Goal: Task Accomplishment & Management: Use online tool/utility

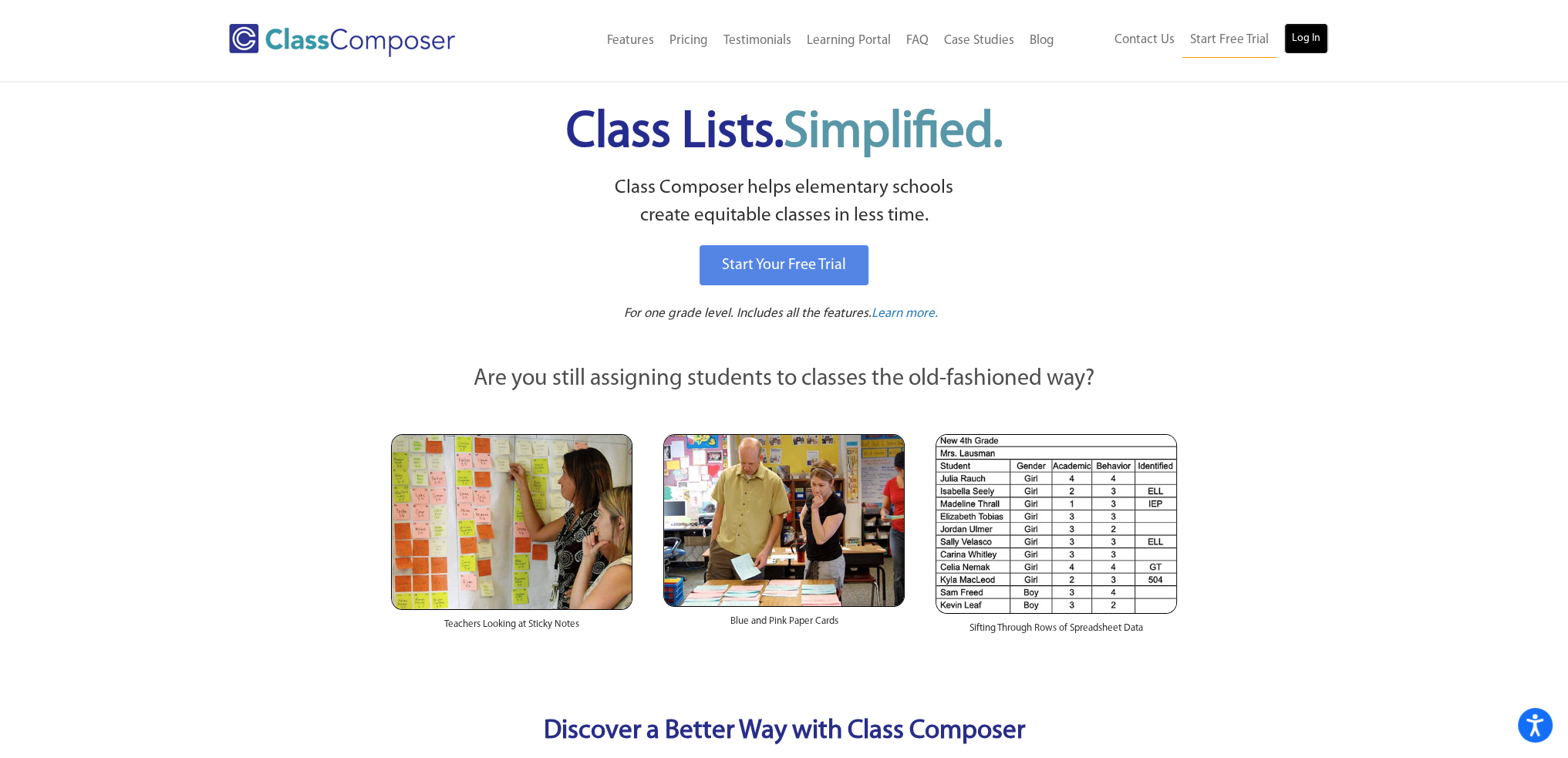
click at [1299, 41] on link "Log In" at bounding box center [1306, 39] width 44 height 31
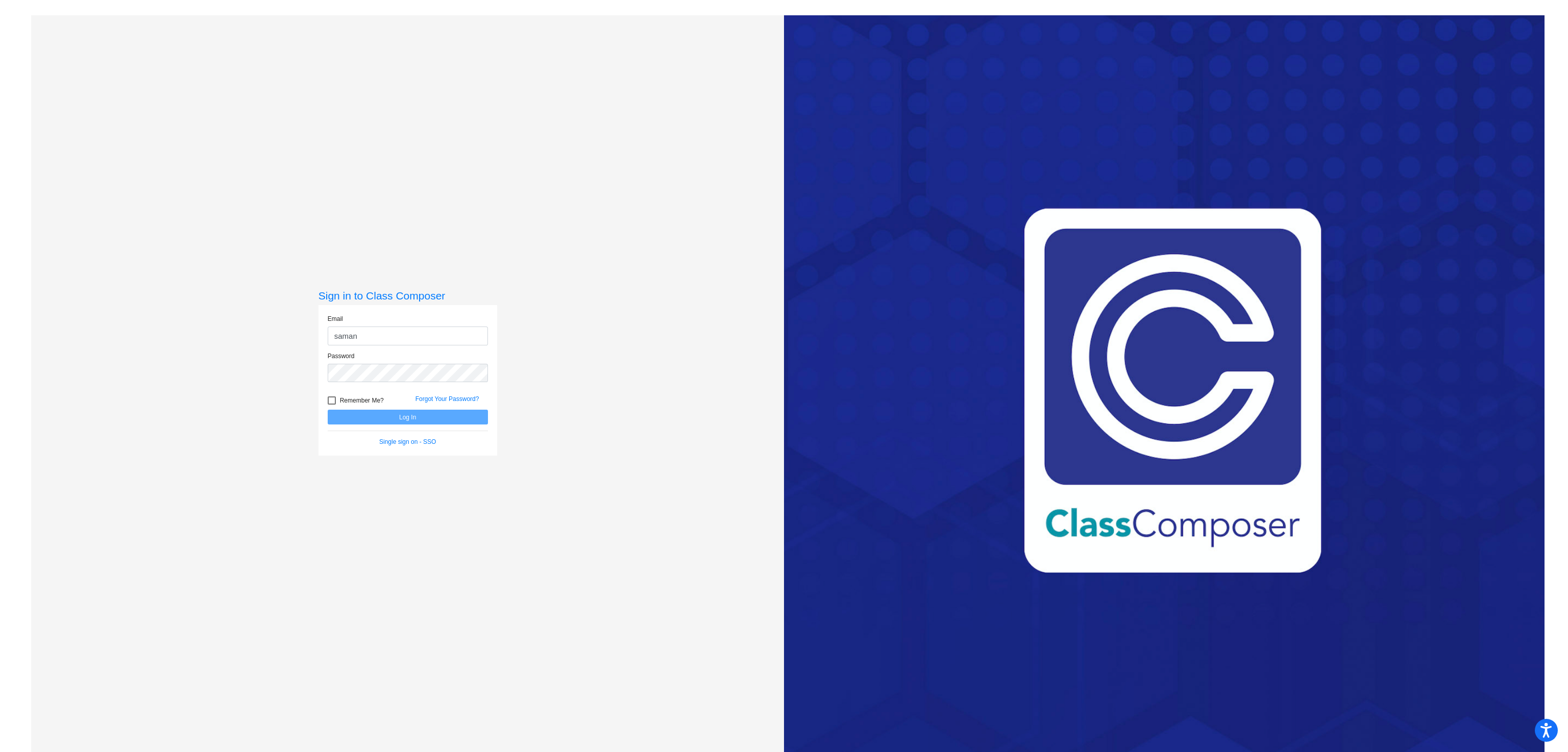
click at [374, 318] on div "Email saman" at bounding box center [407, 330] width 160 height 31
click at [376, 333] on input "saman" at bounding box center [407, 336] width 160 height 19
type input "[PERSON_NAME][EMAIL_ADDRESS][PERSON_NAME][DOMAIN_NAME]"
click at [413, 414] on button "Log In" at bounding box center [407, 417] width 160 height 15
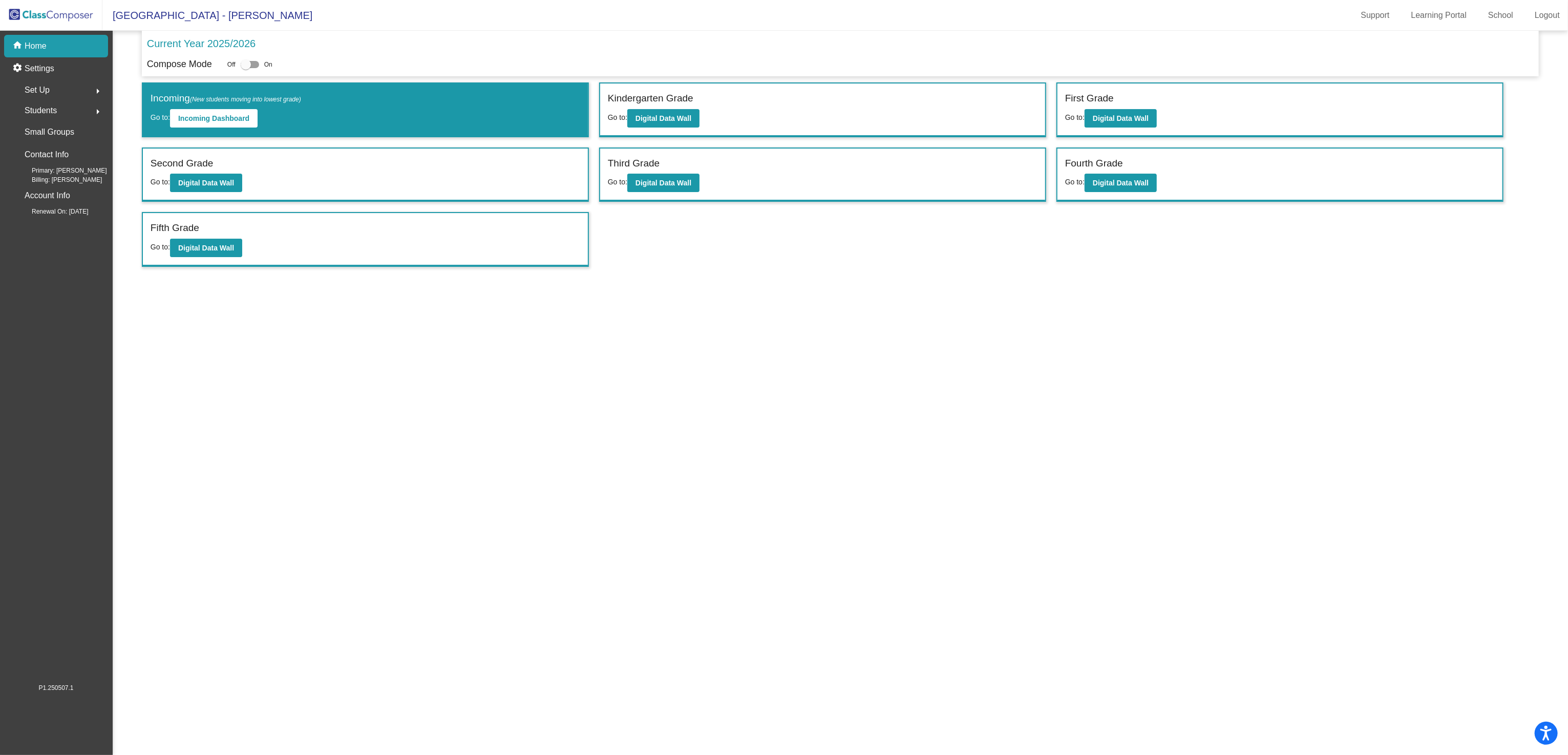
click at [55, 109] on span "Students" at bounding box center [40, 110] width 32 height 14
click at [41, 221] on p "All Students" at bounding box center [46, 222] width 41 height 12
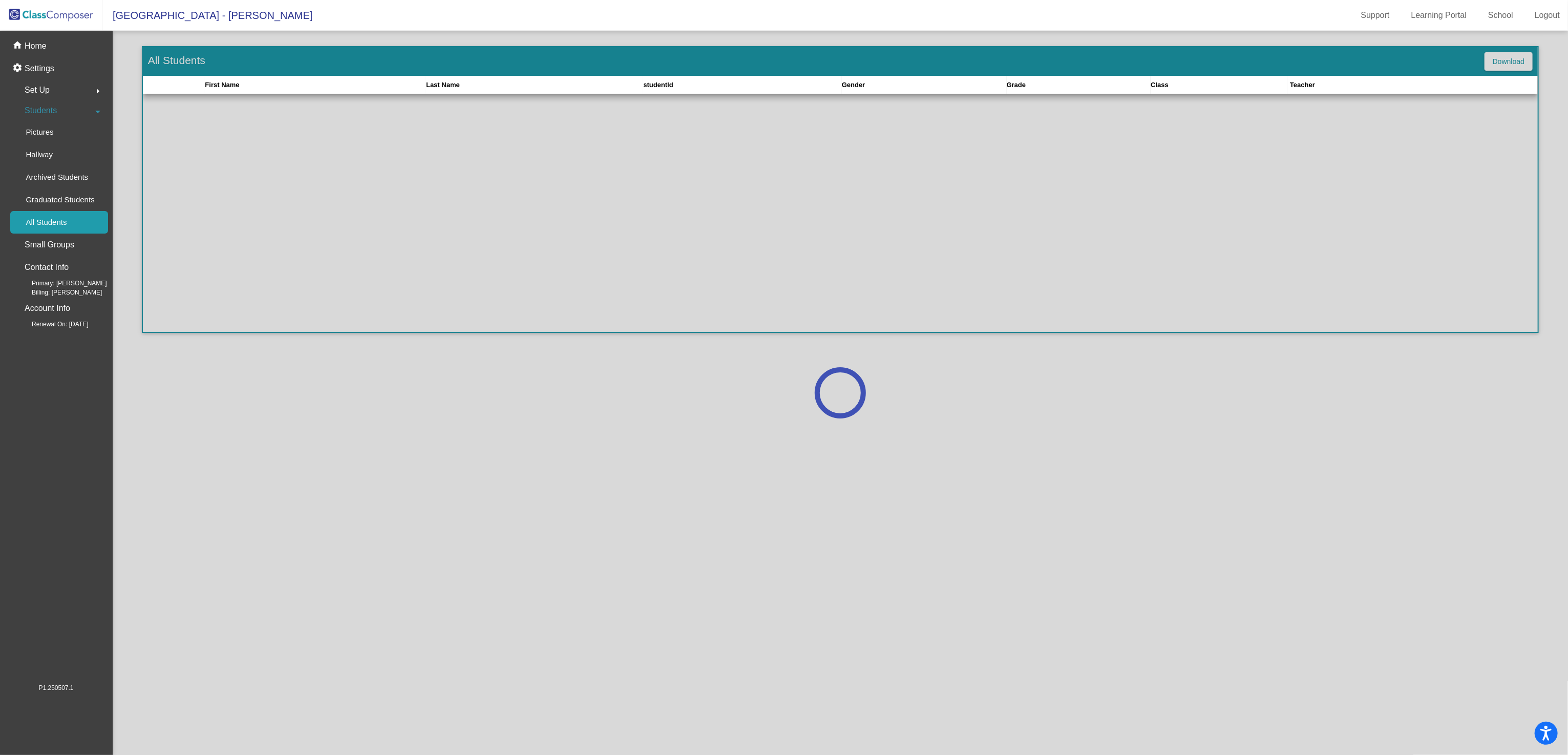
click at [70, 89] on div "Set Up arrow_right" at bounding box center [59, 90] width 98 height 21
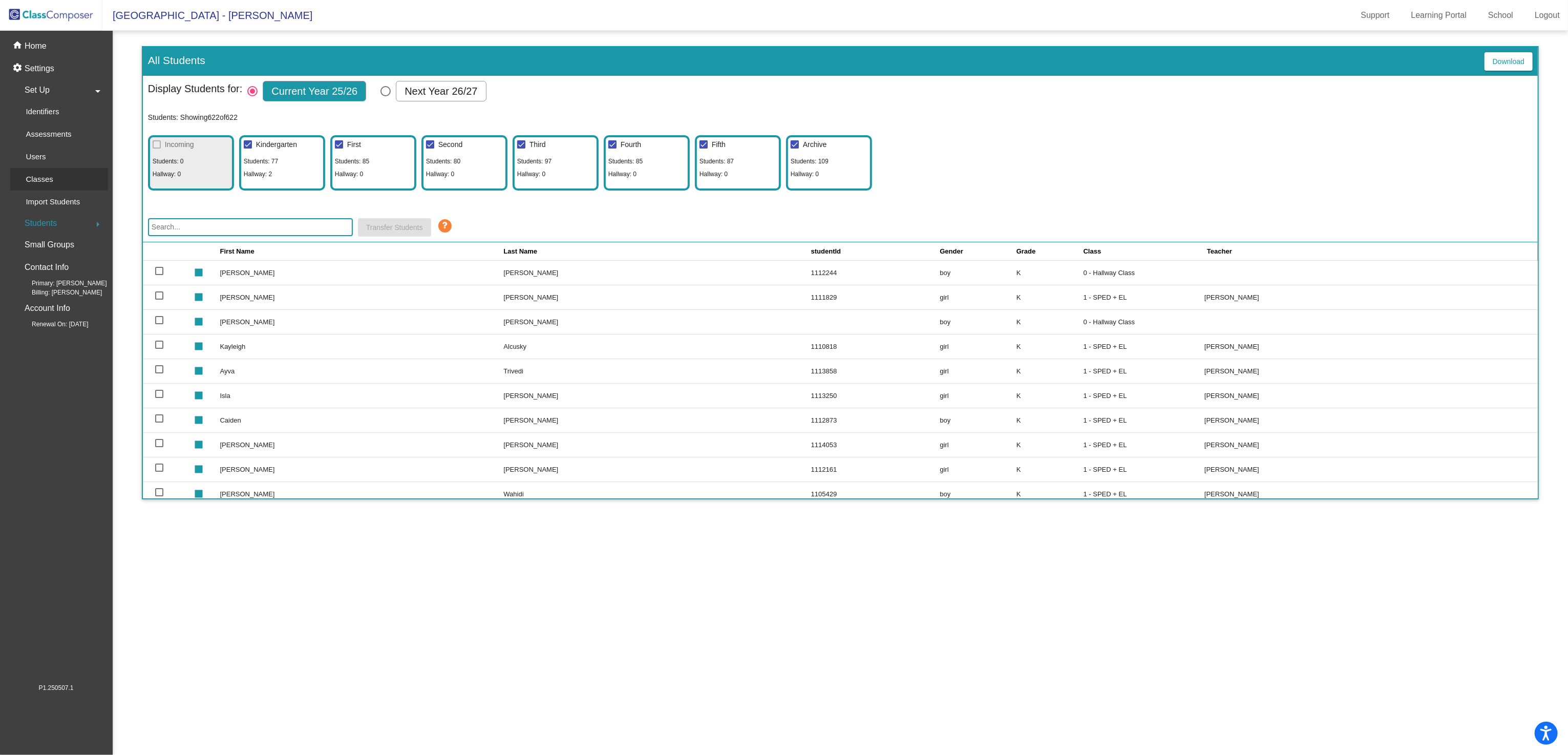
click at [51, 183] on p "Classes" at bounding box center [39, 179] width 27 height 12
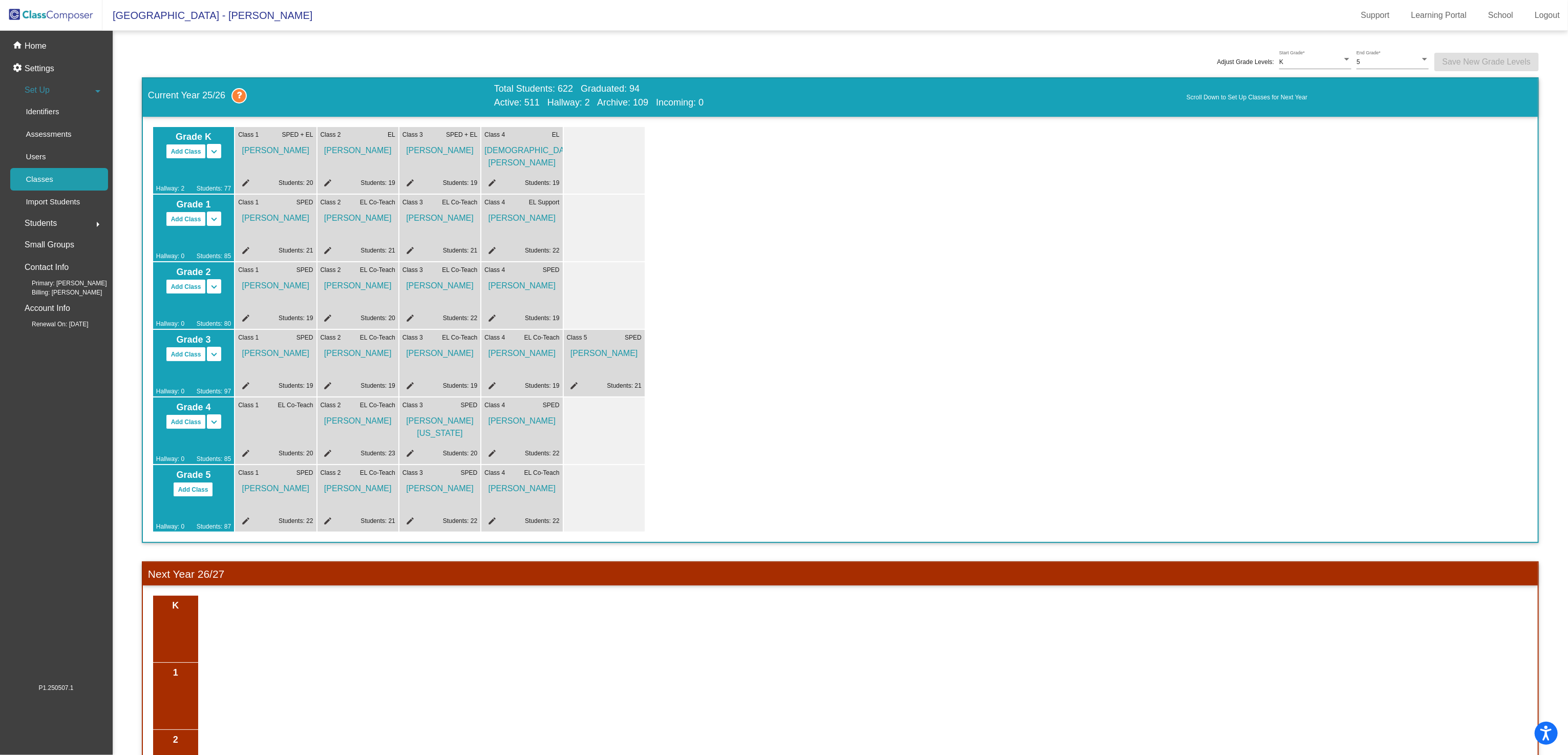
click at [526, 153] on span "Kristen Ludington" at bounding box center [521, 154] width 74 height 30
click at [526, 150] on span "Kristen Ludington" at bounding box center [521, 154] width 74 height 30
click at [61, 73] on div "settings Settings" at bounding box center [56, 68] width 104 height 23
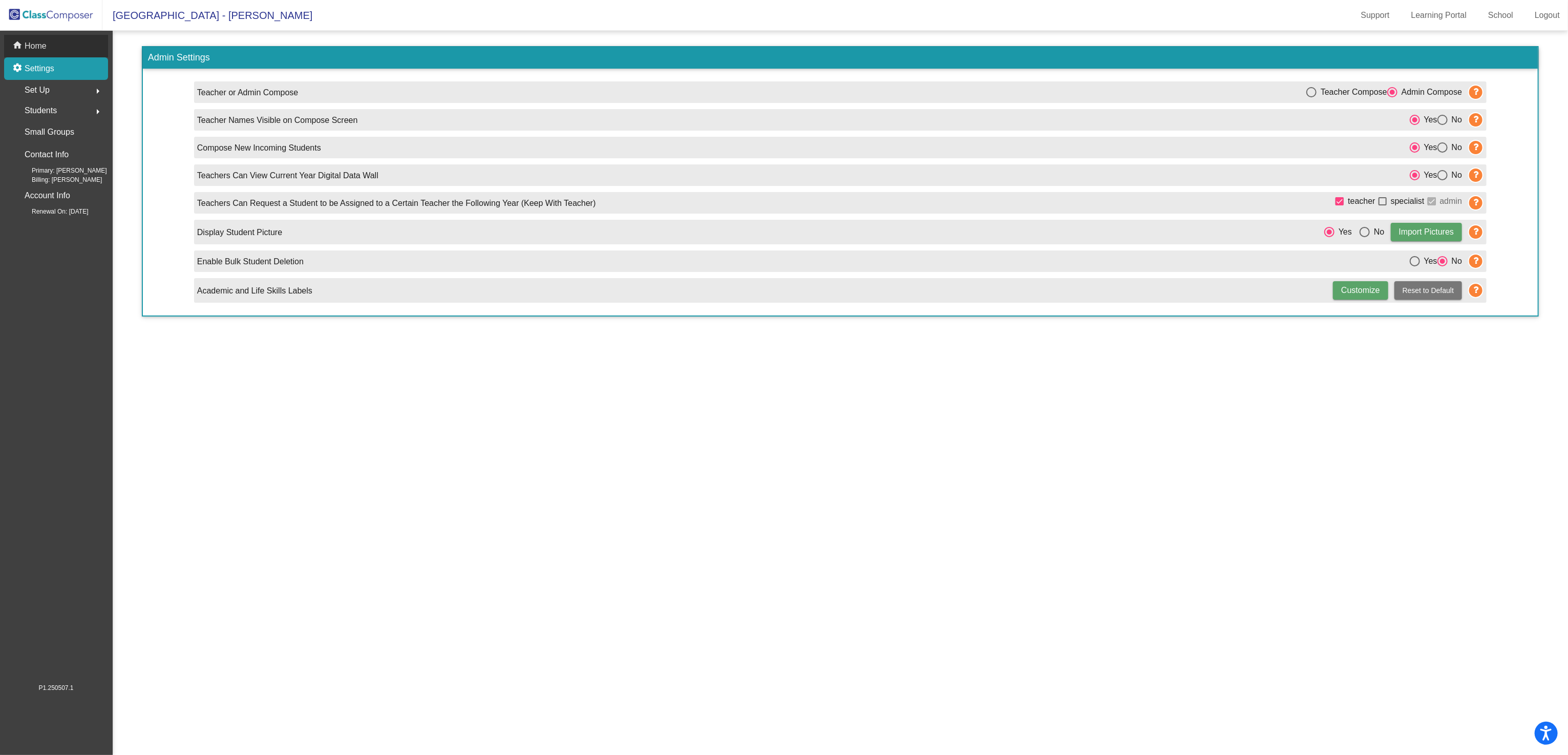
click at [47, 47] on div "home Home" at bounding box center [56, 46] width 104 height 23
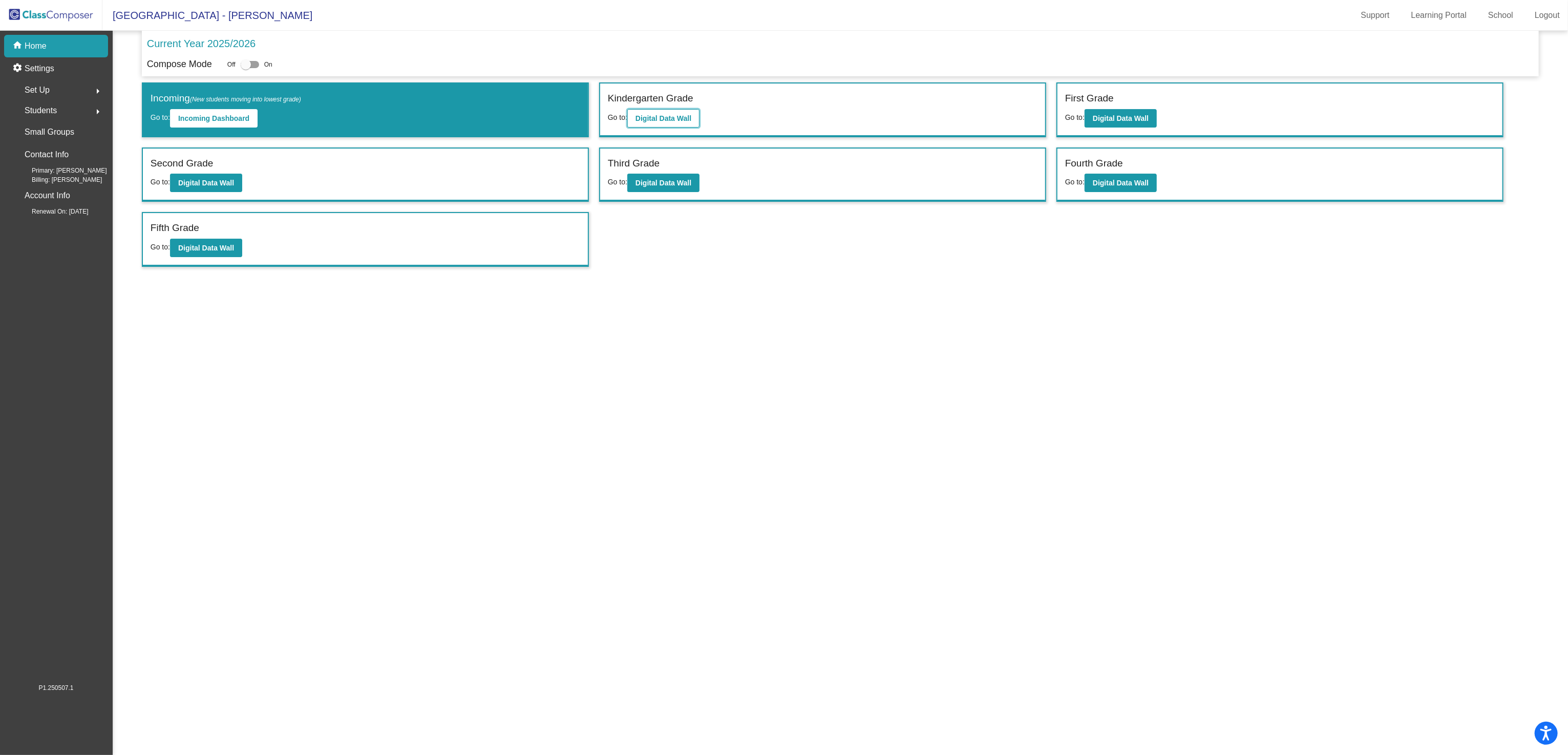
click at [678, 112] on button "Digital Data Wall" at bounding box center [663, 119] width 72 height 18
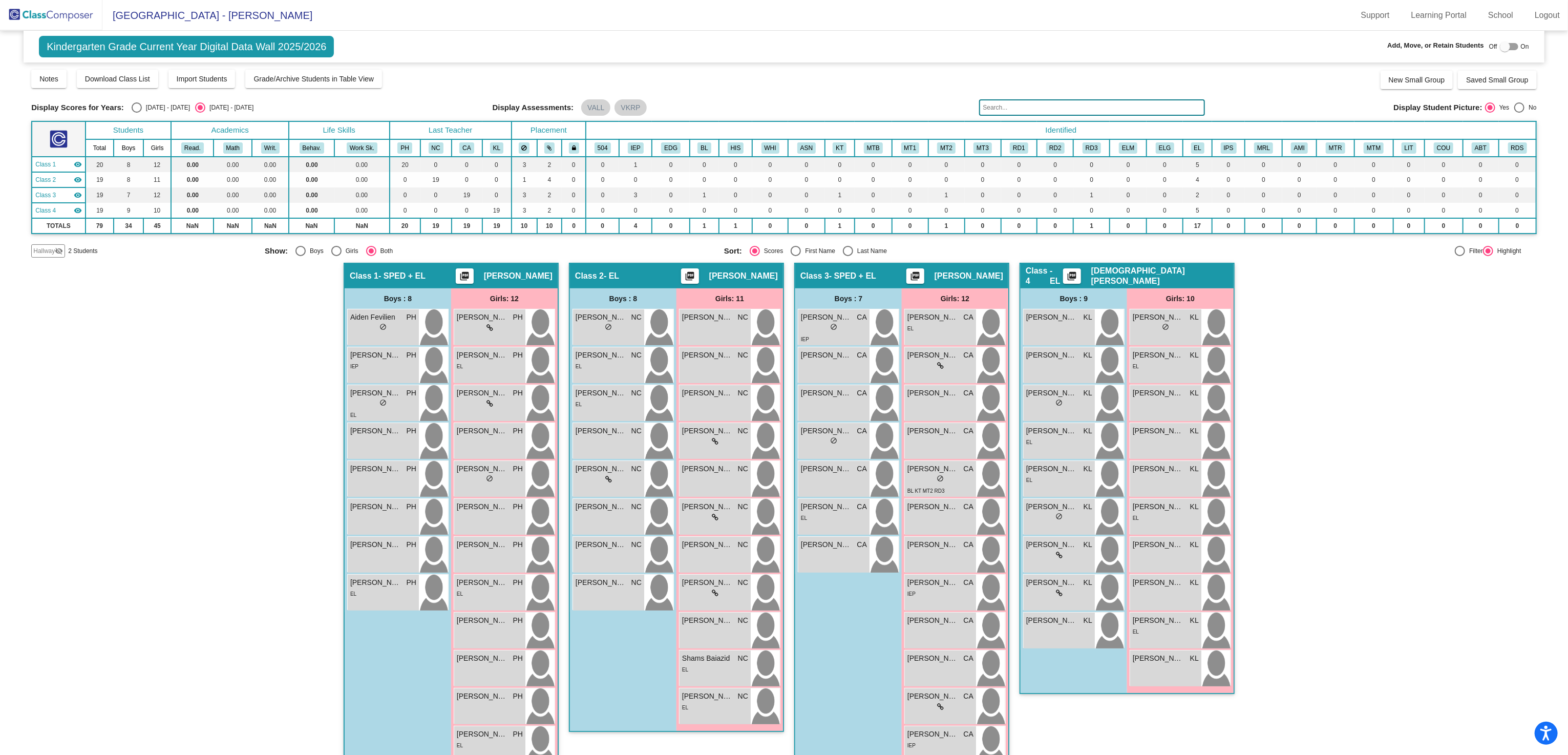
click at [1347, 393] on div "Hallway - Hallway Class picture_as_pdf Add Student First Name Last Name Student…" at bounding box center [783, 521] width 1505 height 517
click at [1498, 416] on div "Hallway - Hallway Class picture_as_pdf Add Student First Name Last Name Student…" at bounding box center [783, 521] width 1505 height 517
click at [174, 457] on div "Hallway - Hallway Class picture_as_pdf Add Student First Name Last Name Student…" at bounding box center [783, 521] width 1505 height 517
click at [297, 483] on div "Hallway - Hallway Class picture_as_pdf Add Student First Name Last Name Student…" at bounding box center [783, 521] width 1505 height 517
click at [46, 254] on span "Hallway" at bounding box center [44, 250] width 21 height 9
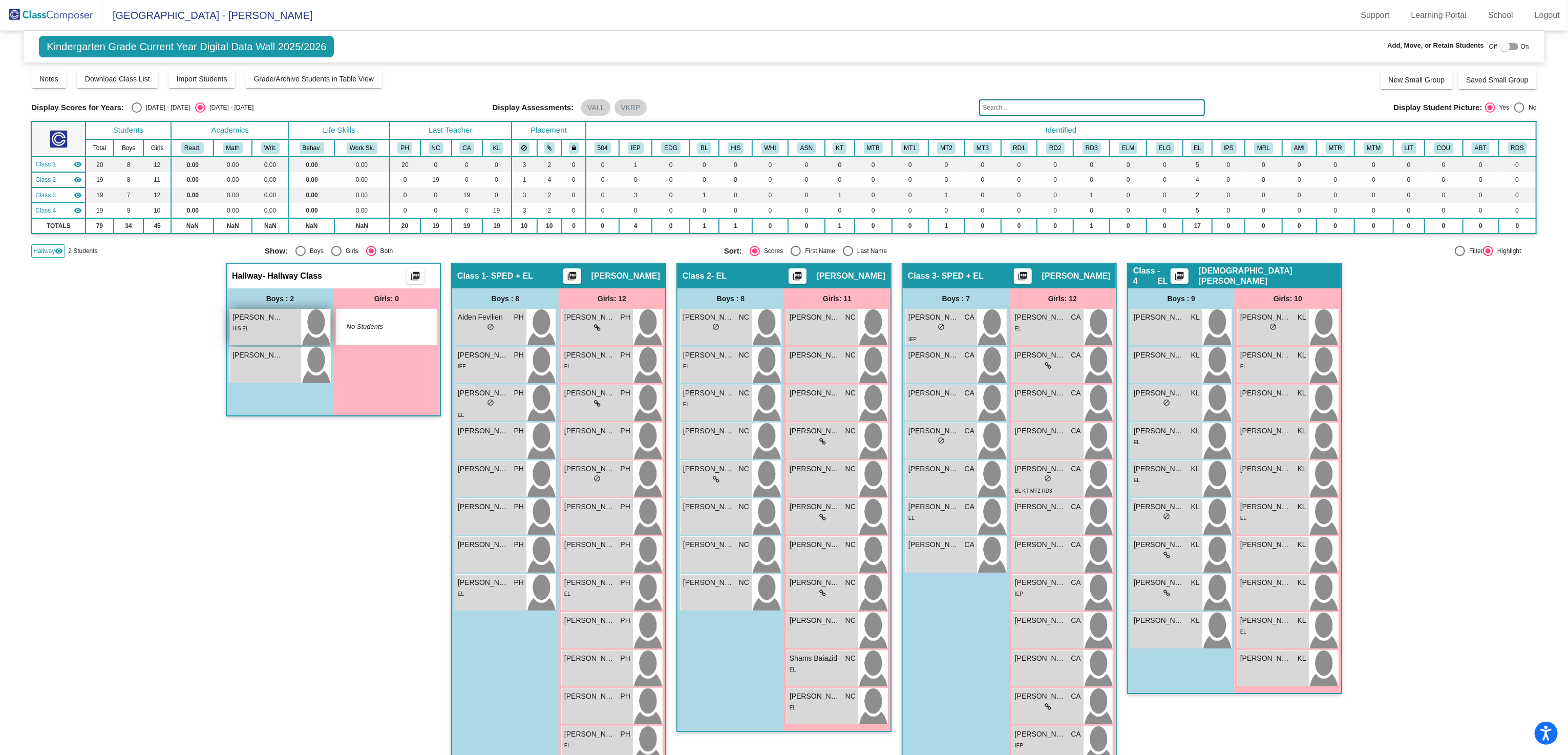
click at [292, 332] on div "Dilan Aroldo Hub Cabrera lock do_not_disturb_alt HIS EL" at bounding box center [266, 327] width 71 height 36
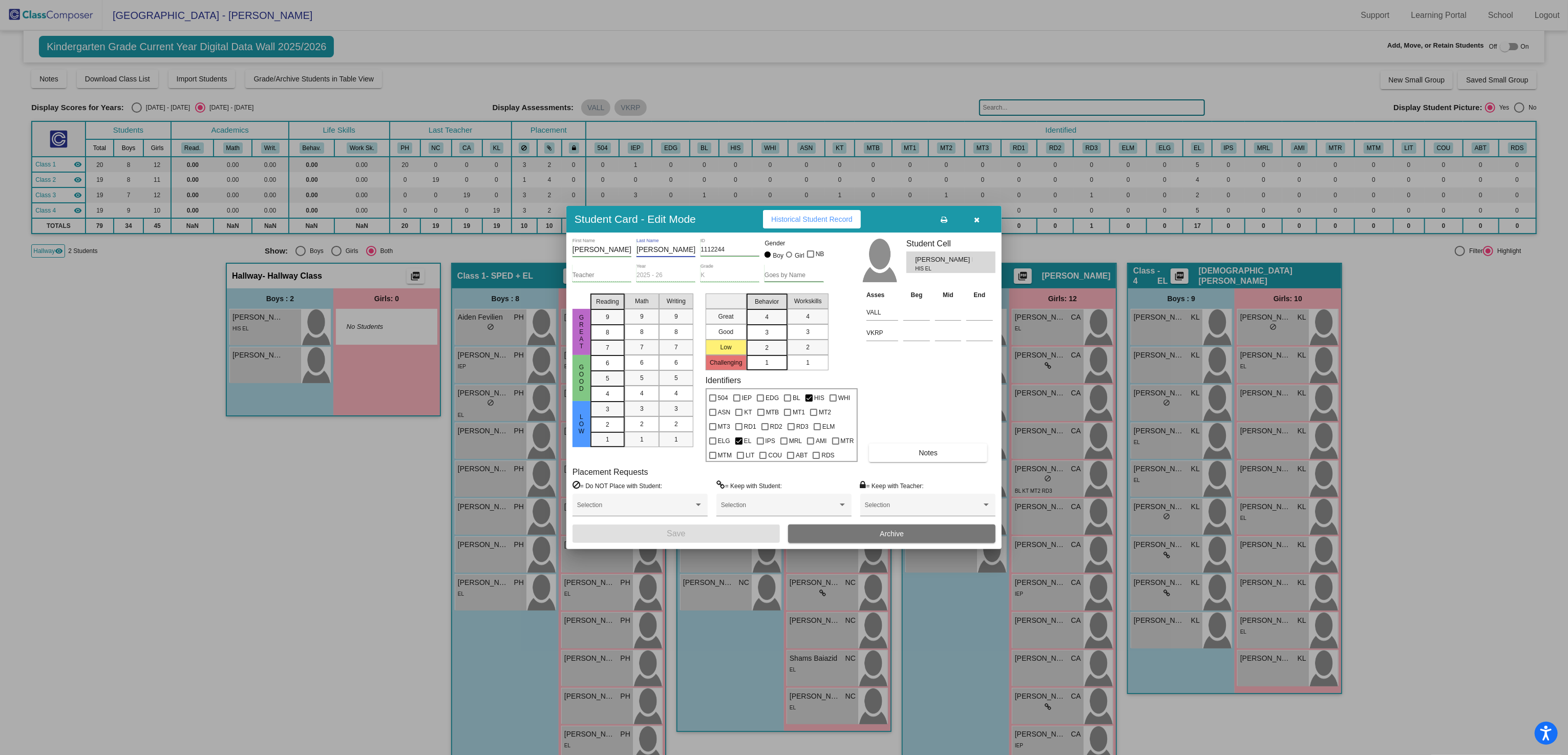
drag, startPoint x: 637, startPoint y: 251, endPoint x: 673, endPoint y: 250, distance: 36.0
click at [673, 250] on input "Hub Cabrera" at bounding box center [666, 249] width 59 height 8
click at [318, 414] on div at bounding box center [784, 378] width 1568 height 755
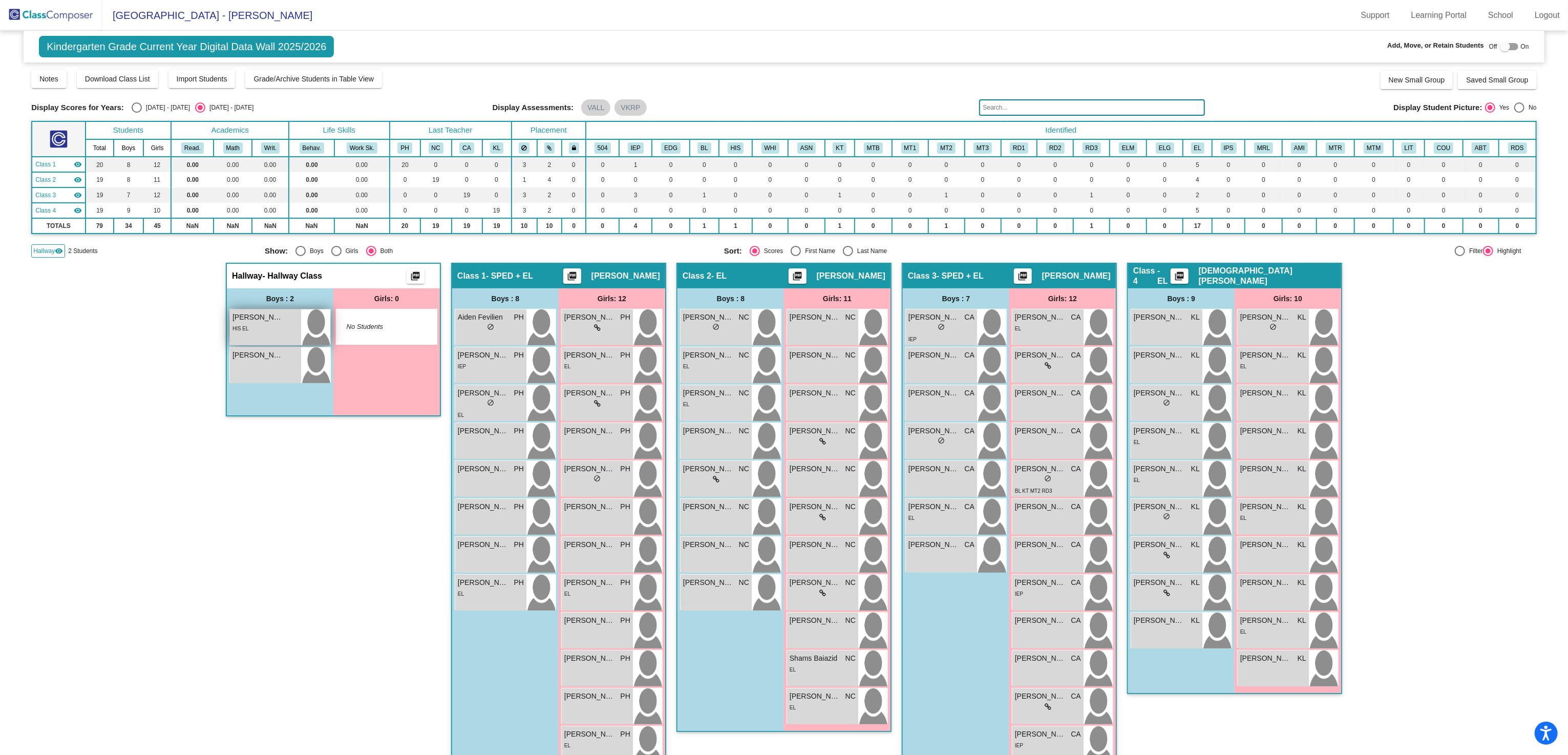
click at [283, 309] on div "Dilan Aroldo Hub Cabrera lock do_not_disturb_alt HIS EL" at bounding box center [266, 327] width 71 height 36
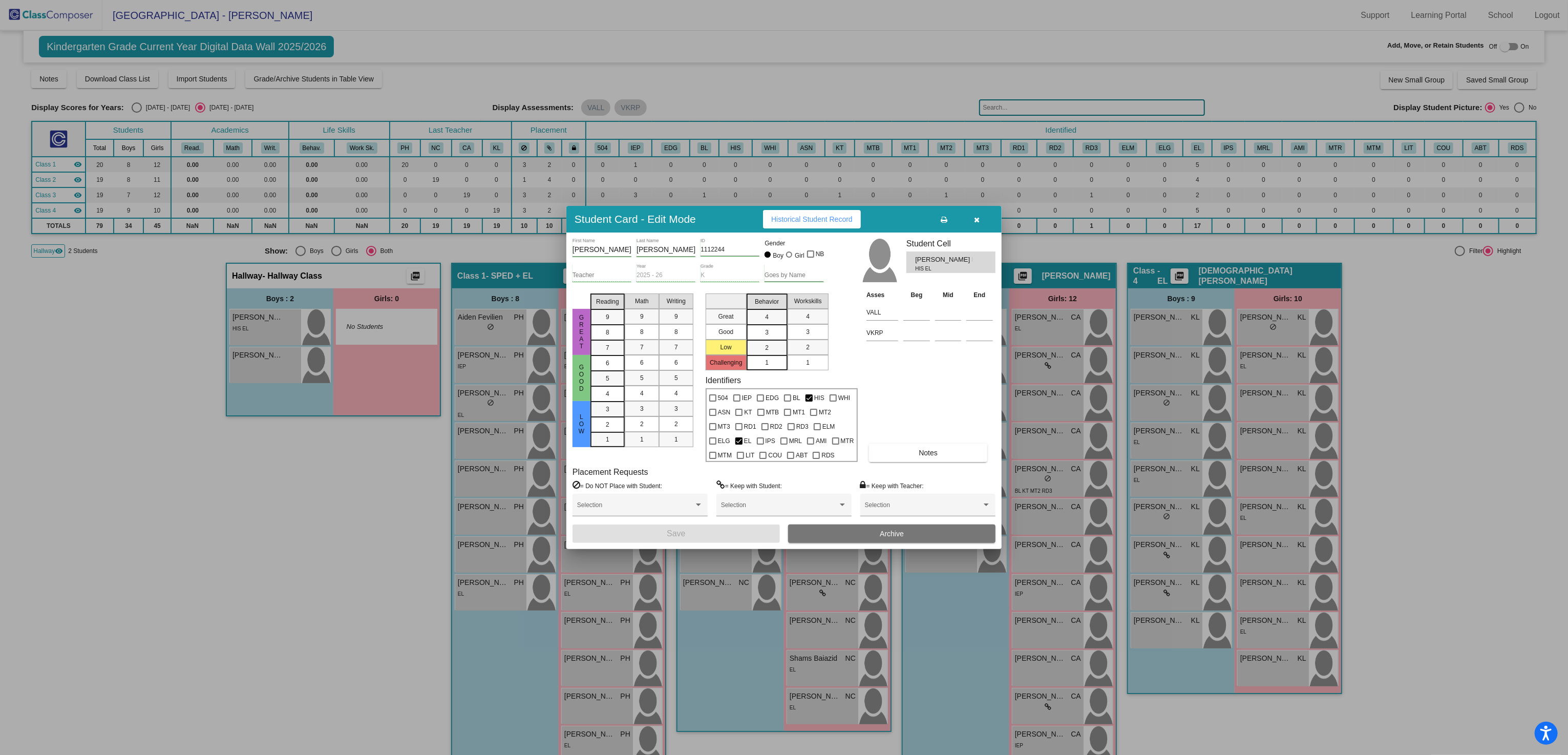
click at [388, 506] on div at bounding box center [784, 378] width 1568 height 755
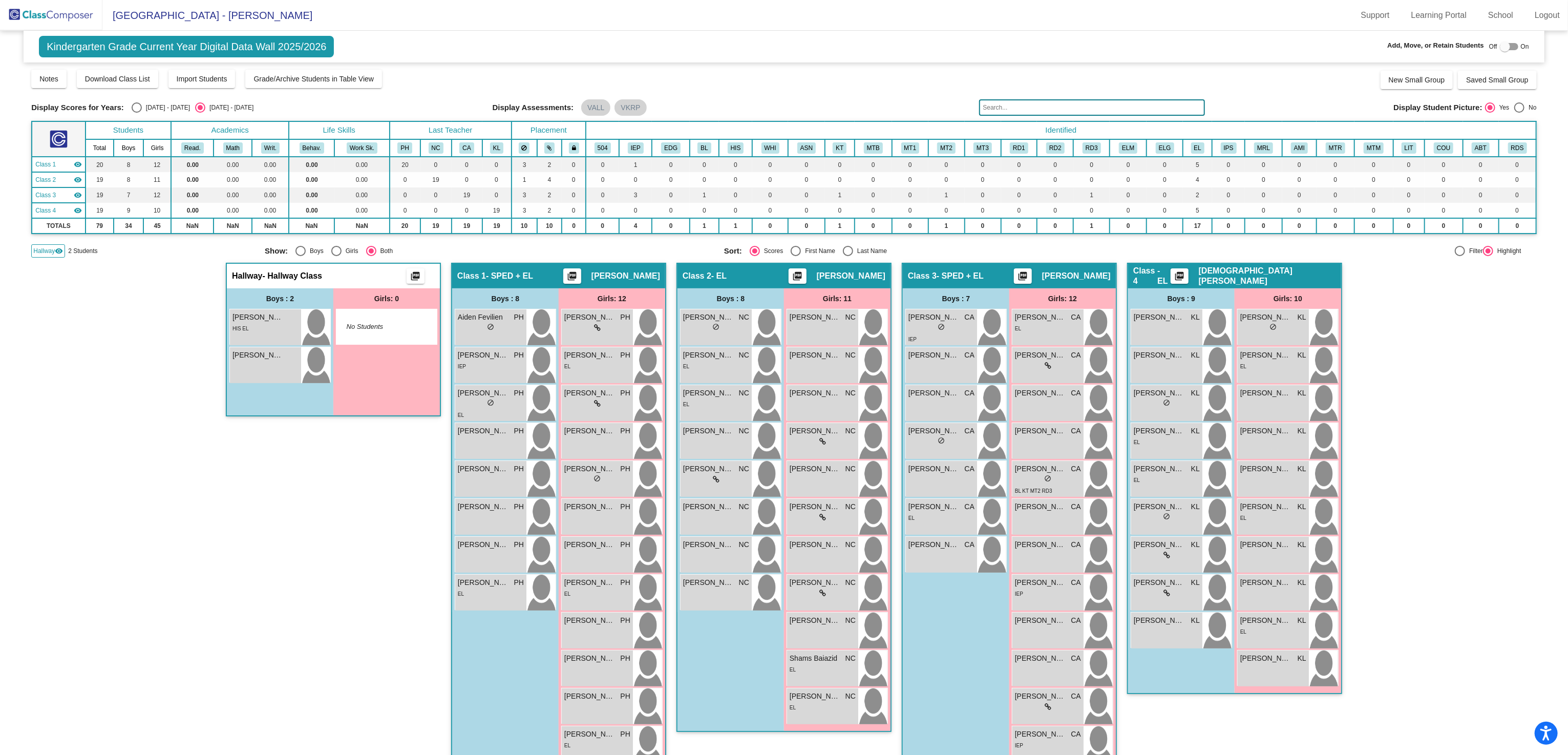
click at [1452, 384] on div "Hallway - Hallway Class picture_as_pdf Add Student First Name Last Name Student…" at bounding box center [783, 521] width 1505 height 517
click at [261, 323] on div "HIS EL" at bounding box center [266, 328] width 66 height 11
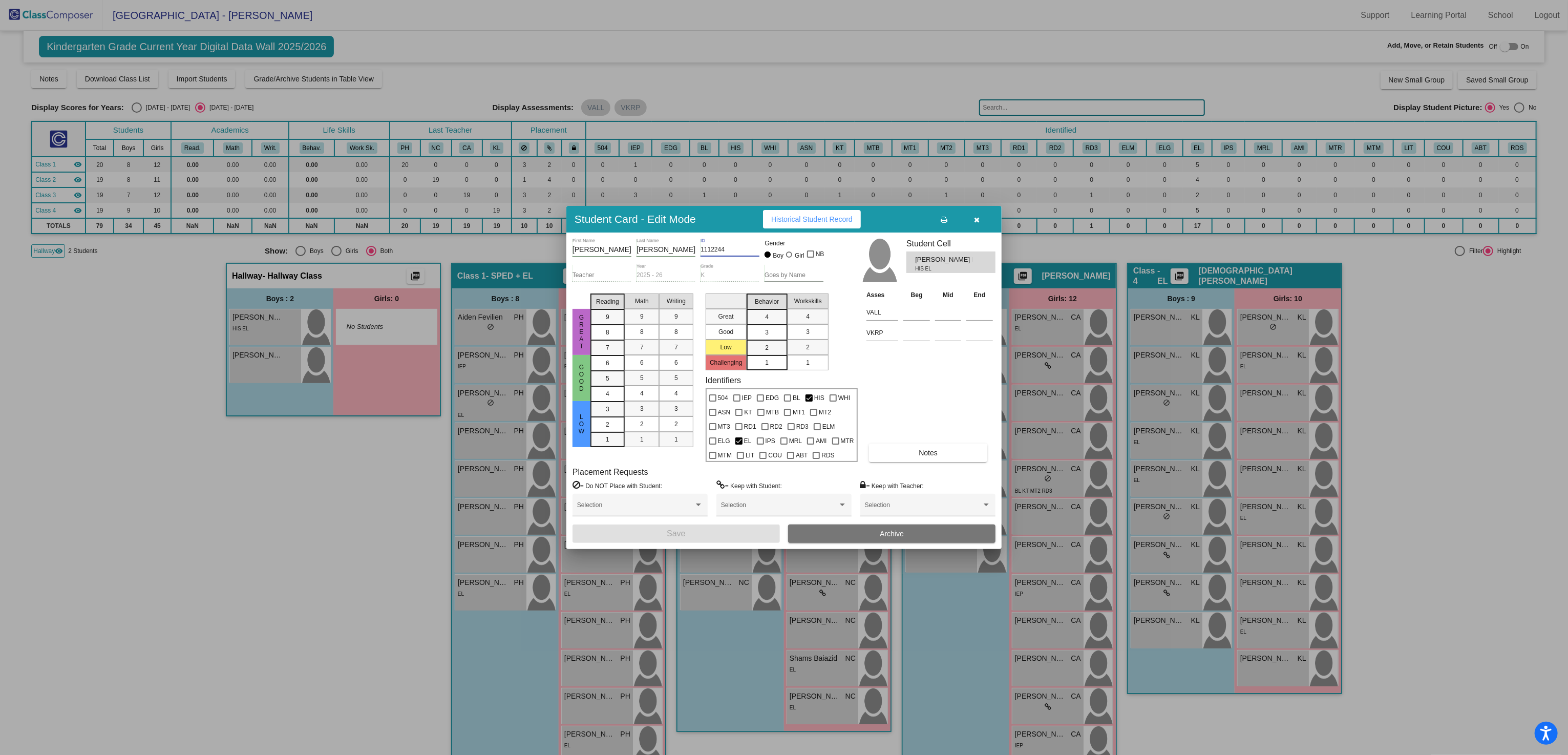
drag, startPoint x: 734, startPoint y: 250, endPoint x: 670, endPoint y: 250, distance: 64.0
click at [670, 250] on div "Dilan Aroldo First Name Hub Cabrera Last Name 1112244 ID Gender Boy Girl NB" at bounding box center [698, 252] width 252 height 26
click at [185, 521] on div at bounding box center [784, 378] width 1568 height 755
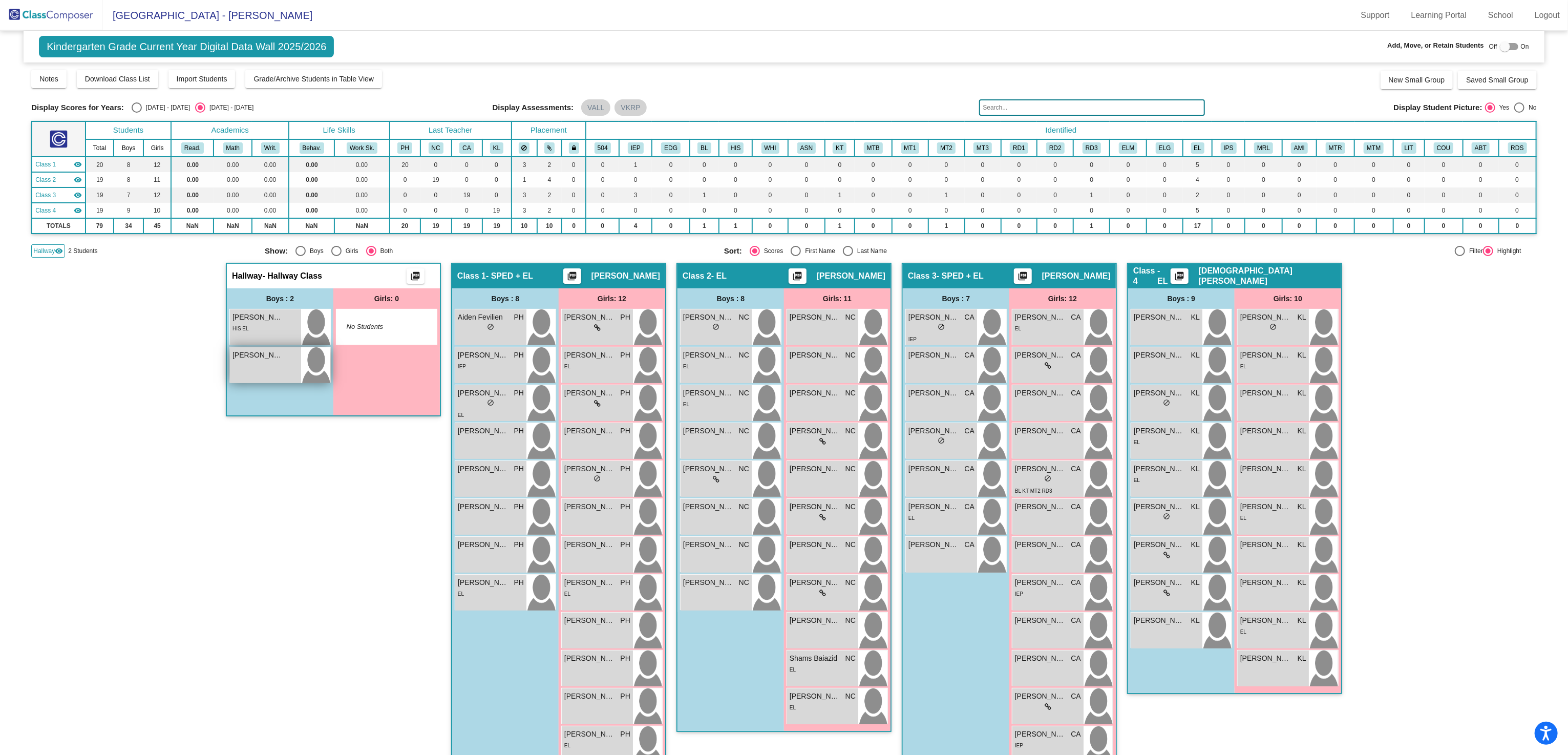
click at [282, 362] on div "Lucas Navarro lock do_not_disturb_alt" at bounding box center [266, 365] width 71 height 36
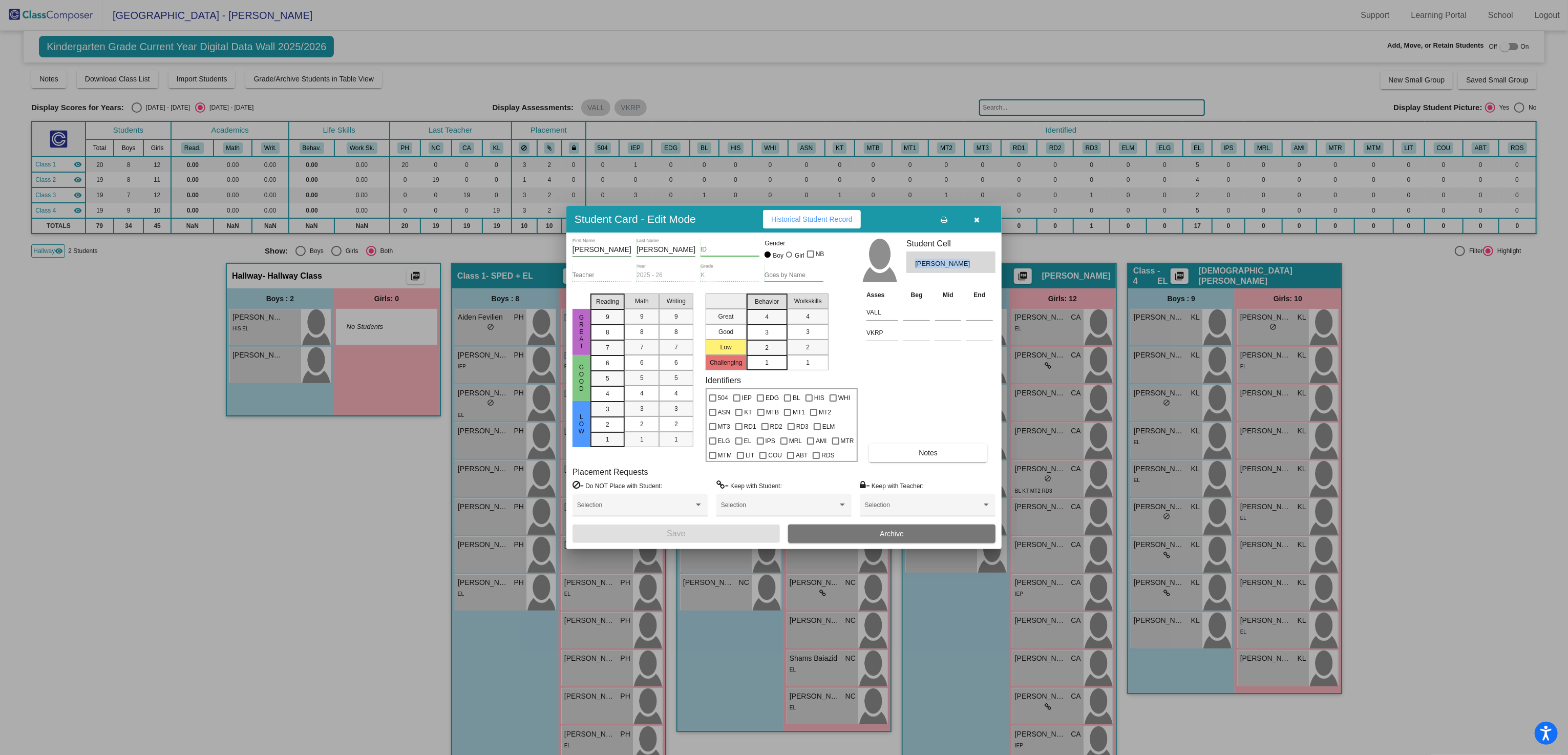
drag, startPoint x: 957, startPoint y: 266, endPoint x: 909, endPoint y: 267, distance: 48.0
click at [909, 267] on div "Lucas Navarro" at bounding box center [951, 262] width 89 height 21
click at [179, 429] on div at bounding box center [784, 378] width 1568 height 755
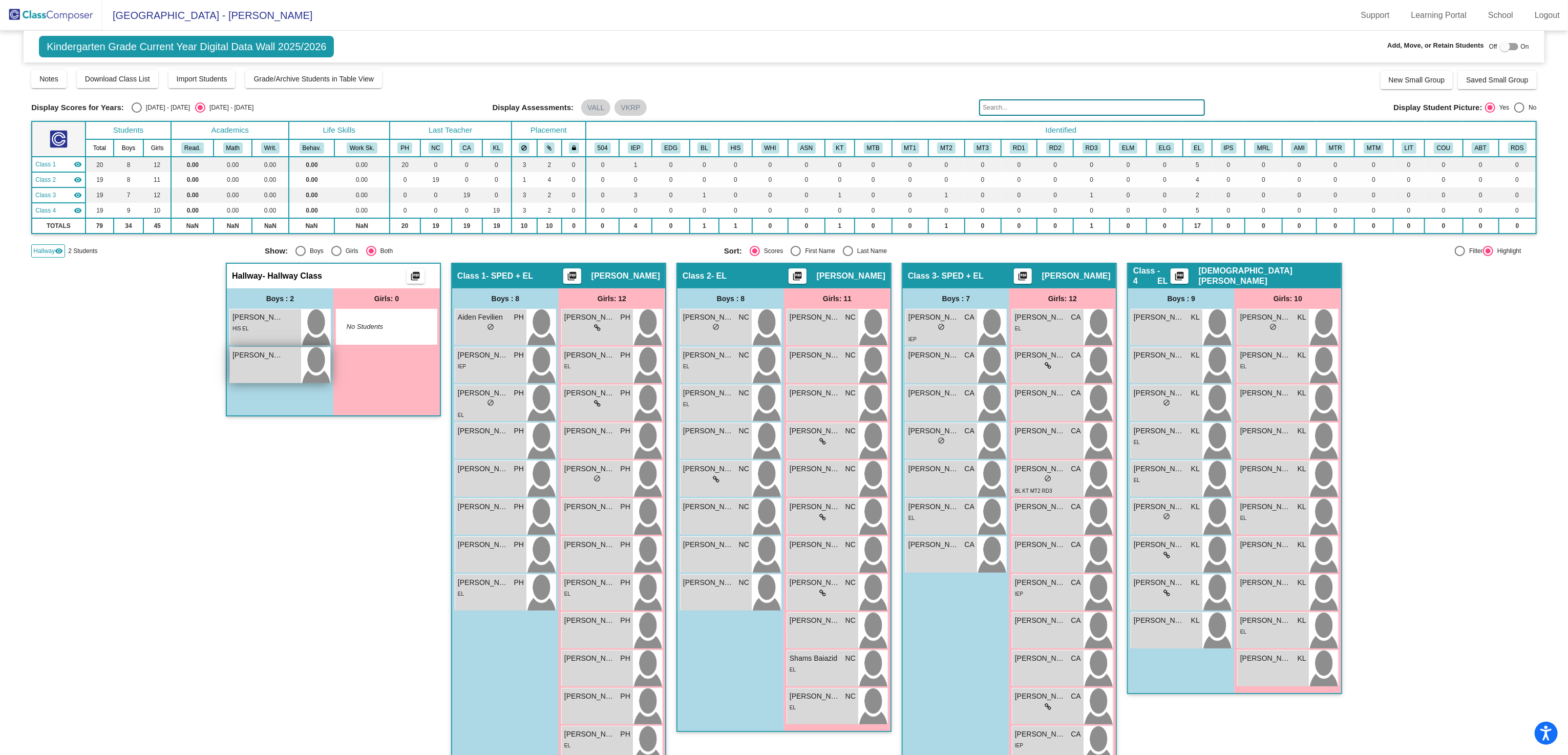
click at [261, 367] on div "Lucas Navarro lock do_not_disturb_alt" at bounding box center [266, 365] width 71 height 36
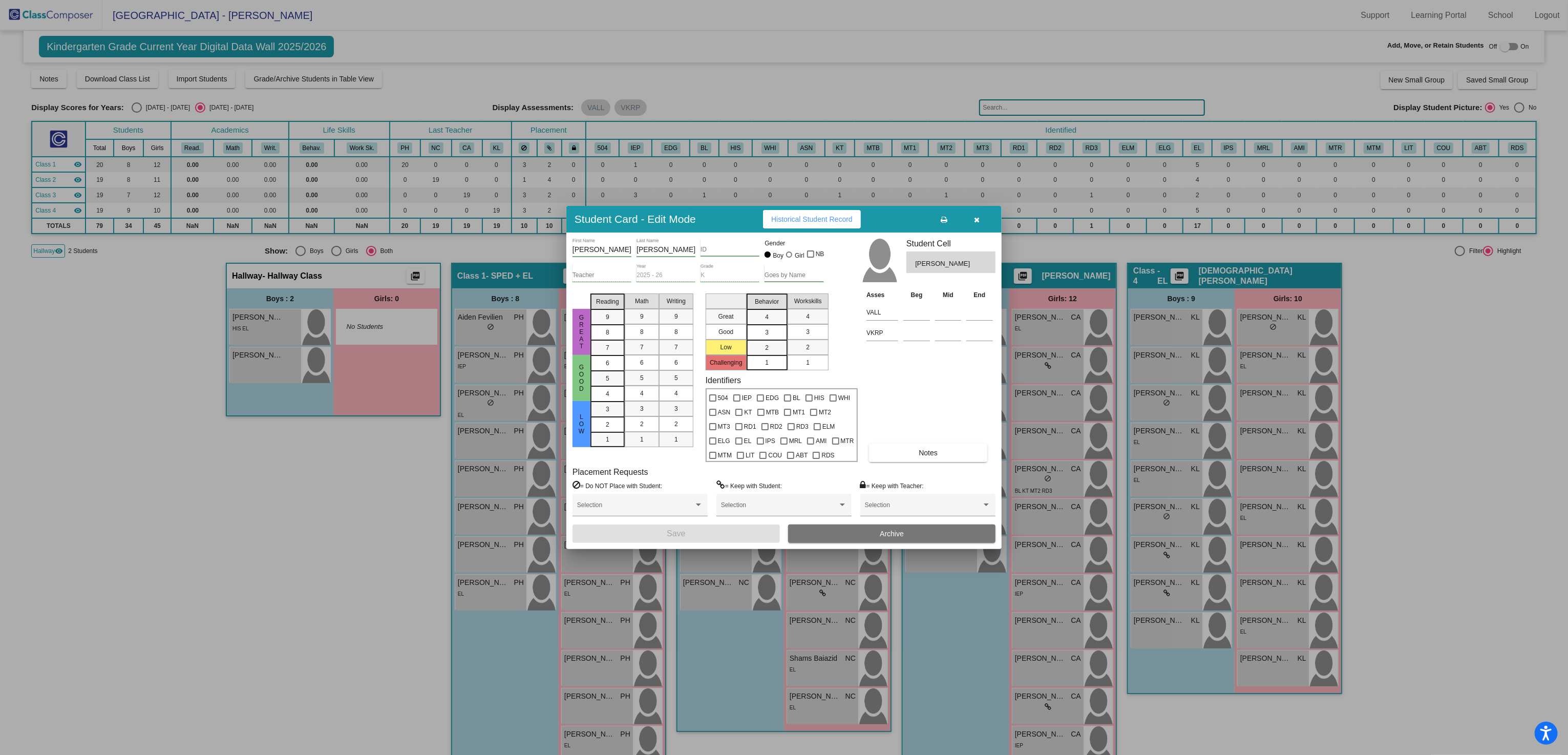
click at [251, 515] on div at bounding box center [784, 378] width 1568 height 755
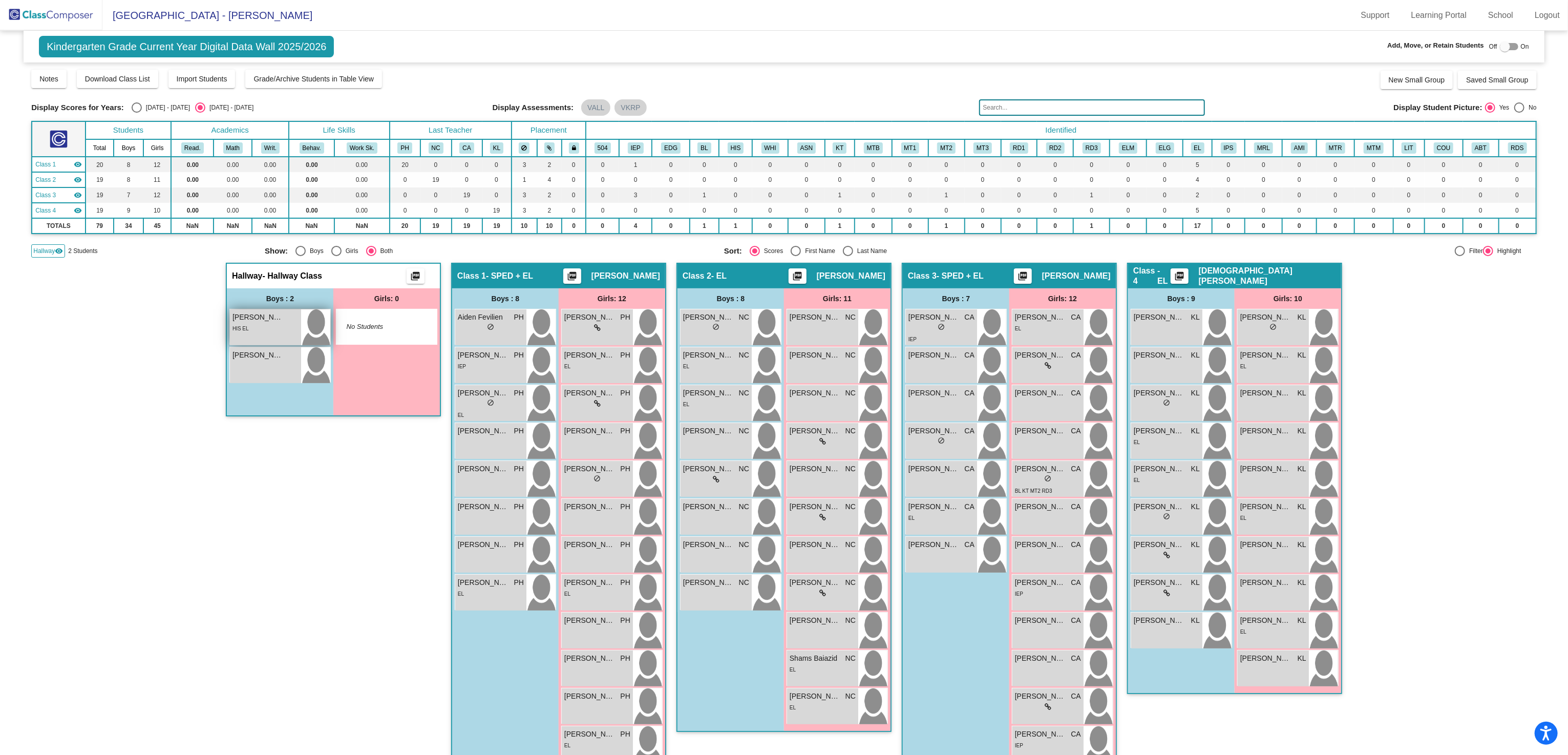
click at [269, 323] on div "HIS EL" at bounding box center [266, 328] width 66 height 11
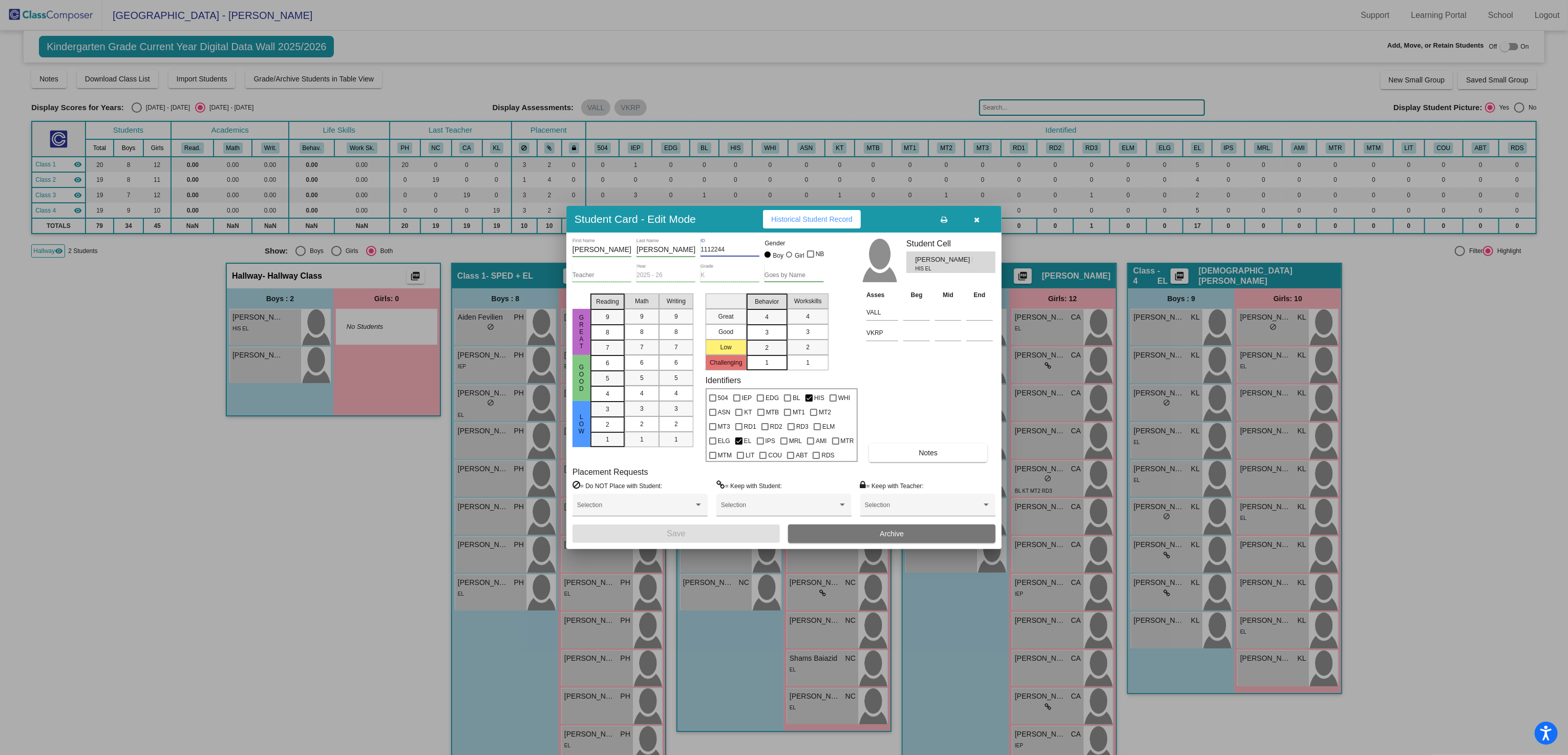
drag, startPoint x: 733, startPoint y: 249, endPoint x: 641, endPoint y: 285, distance: 98.8
click at [631, 247] on div "Dilan Aroldo First Name Hub Cabrera Last Name 1112244 ID Gender Boy Girl NB" at bounding box center [698, 252] width 252 height 26
drag, startPoint x: 241, startPoint y: 423, endPoint x: 236, endPoint y: 376, distance: 47.3
click at [240, 423] on div at bounding box center [784, 378] width 1568 height 755
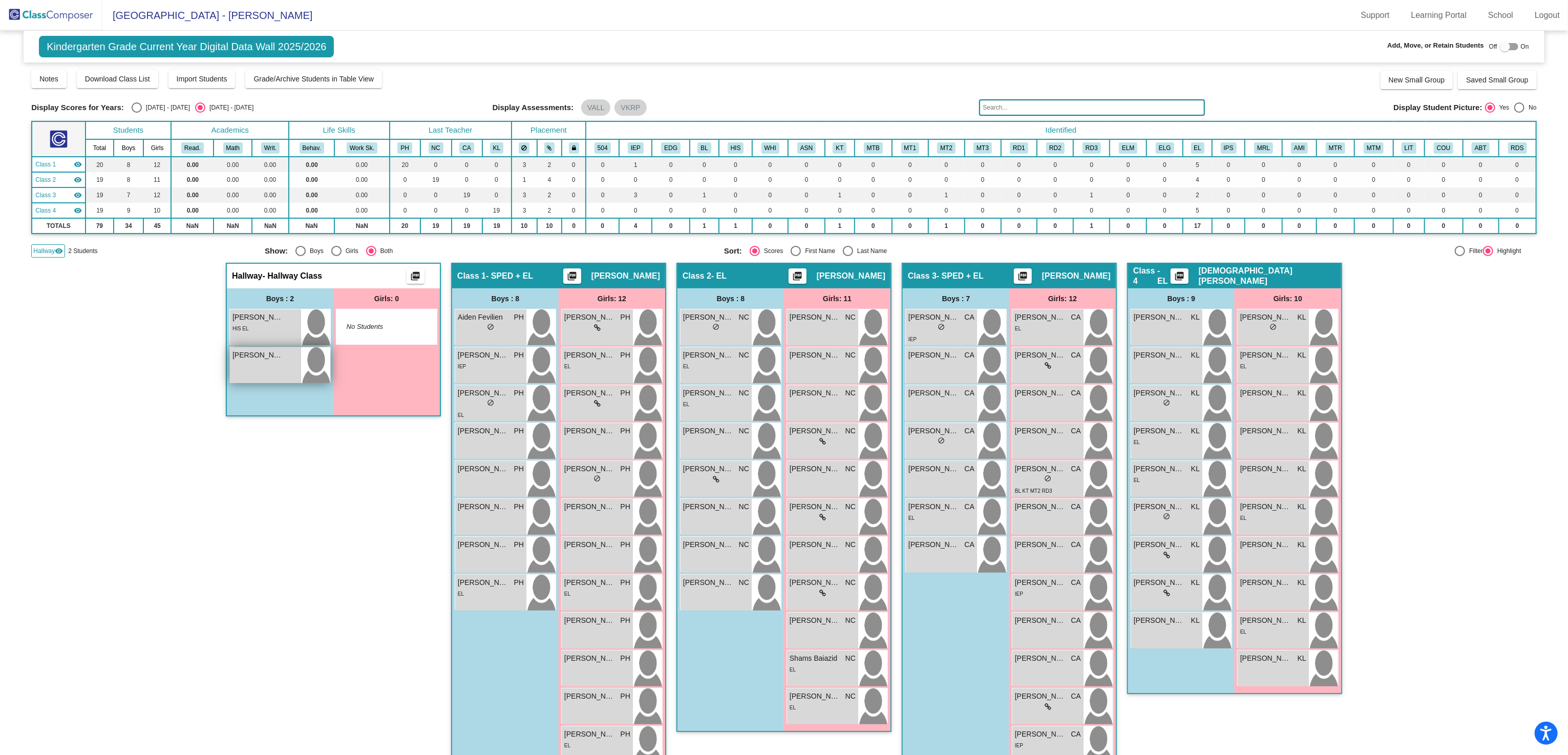
click at [274, 372] on div "Lucas Navarro lock do_not_disturb_alt" at bounding box center [266, 365] width 71 height 36
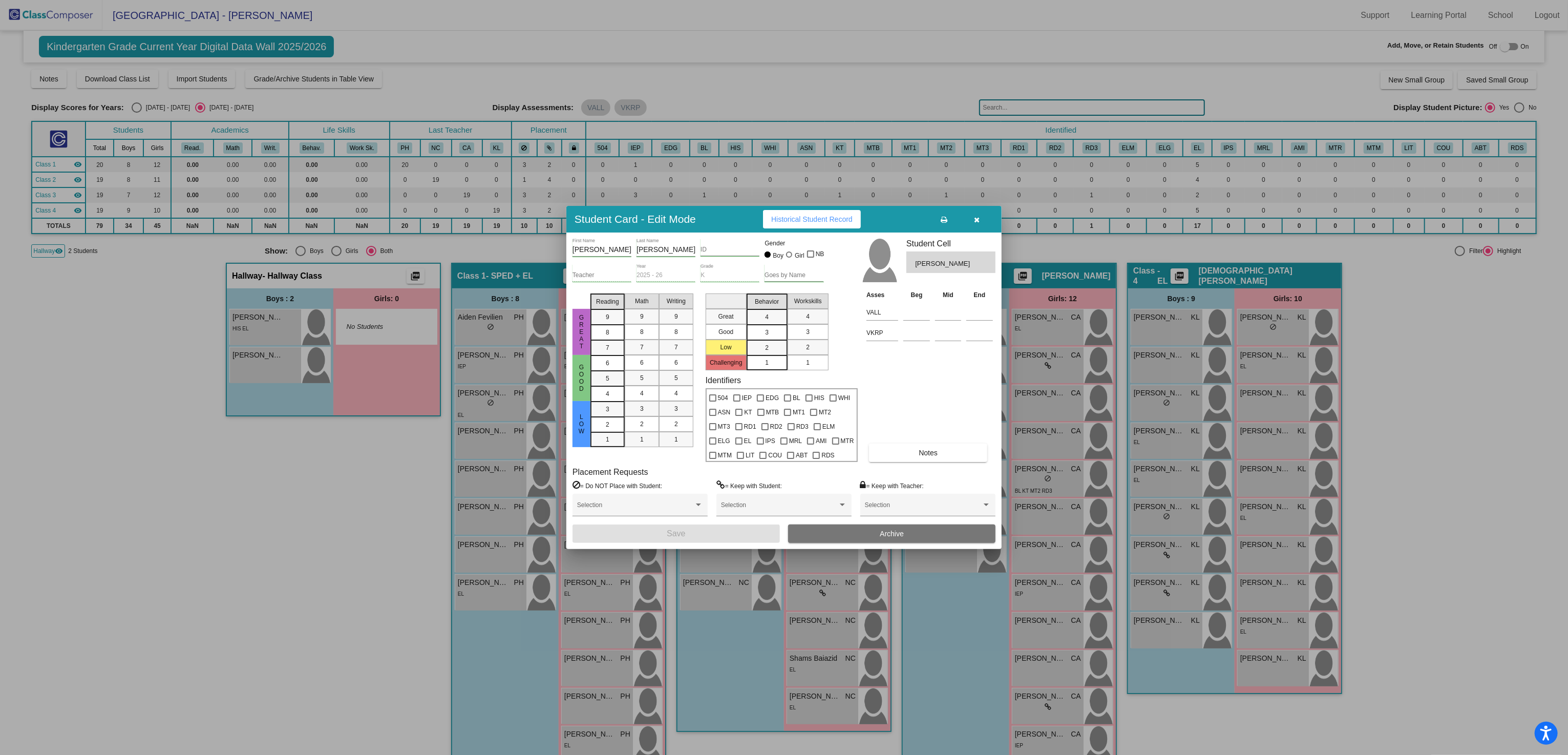
click at [988, 221] on button "button" at bounding box center [977, 219] width 33 height 18
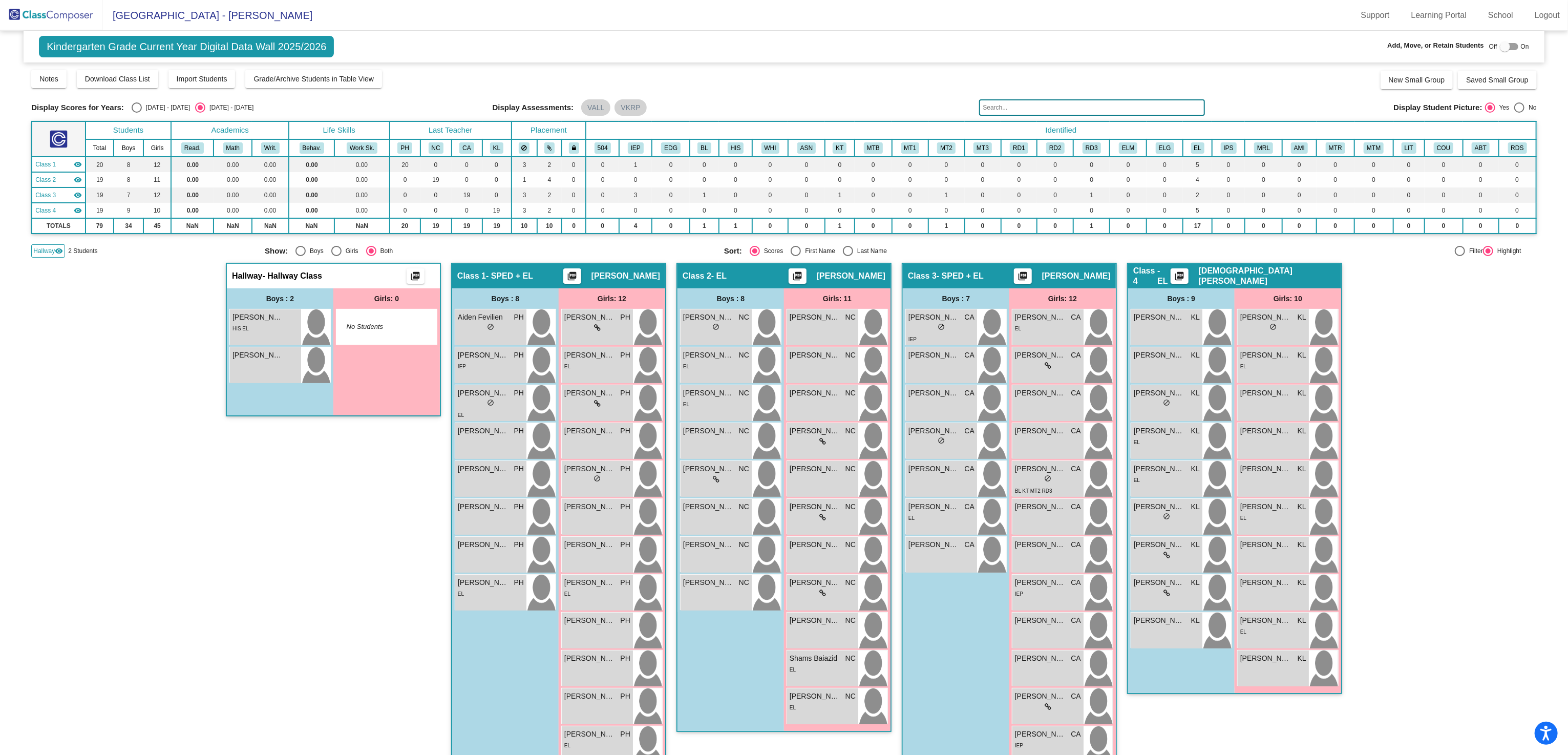
click at [1431, 354] on div "Hallway - Hallway Class picture_as_pdf Add Student First Name Last Name Student…" at bounding box center [783, 521] width 1505 height 517
click at [254, 360] on div "Lucas Navarro lock do_not_disturb_alt" at bounding box center [266, 365] width 71 height 36
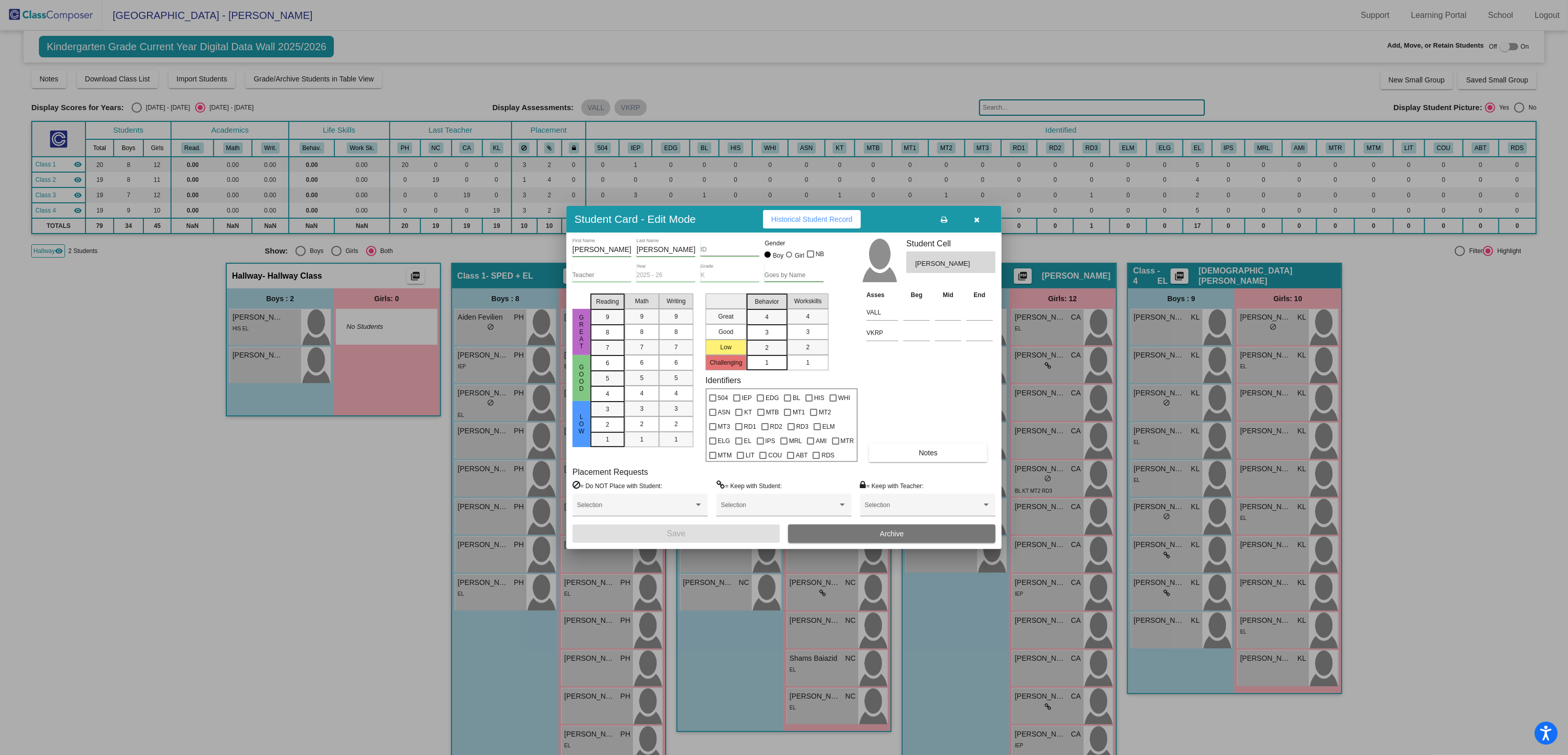
click at [352, 571] on div at bounding box center [784, 378] width 1568 height 755
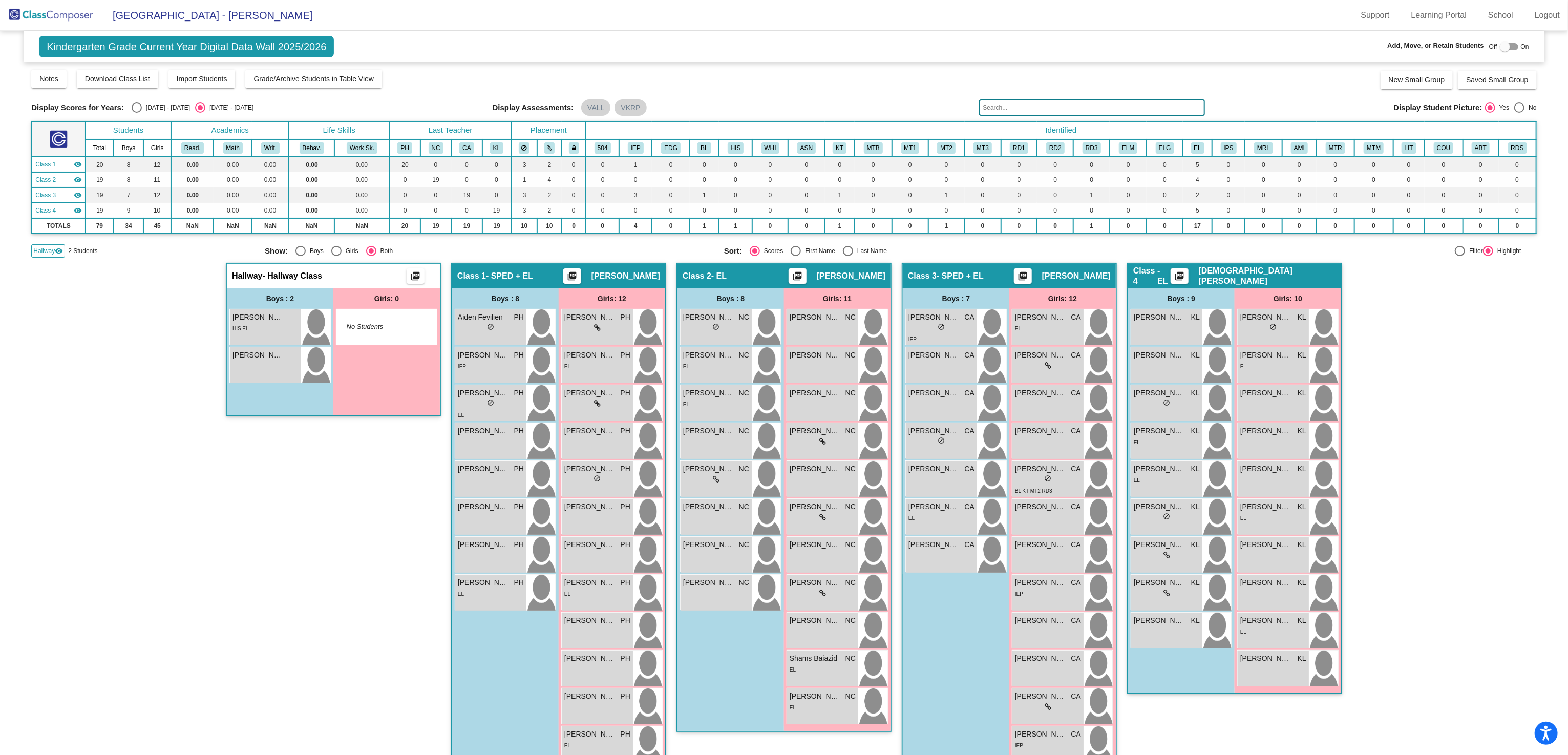
click at [352, 571] on div "Hallway - Hallway Class picture_as_pdf Add Student First Name Last Name Student…" at bounding box center [333, 521] width 215 height 517
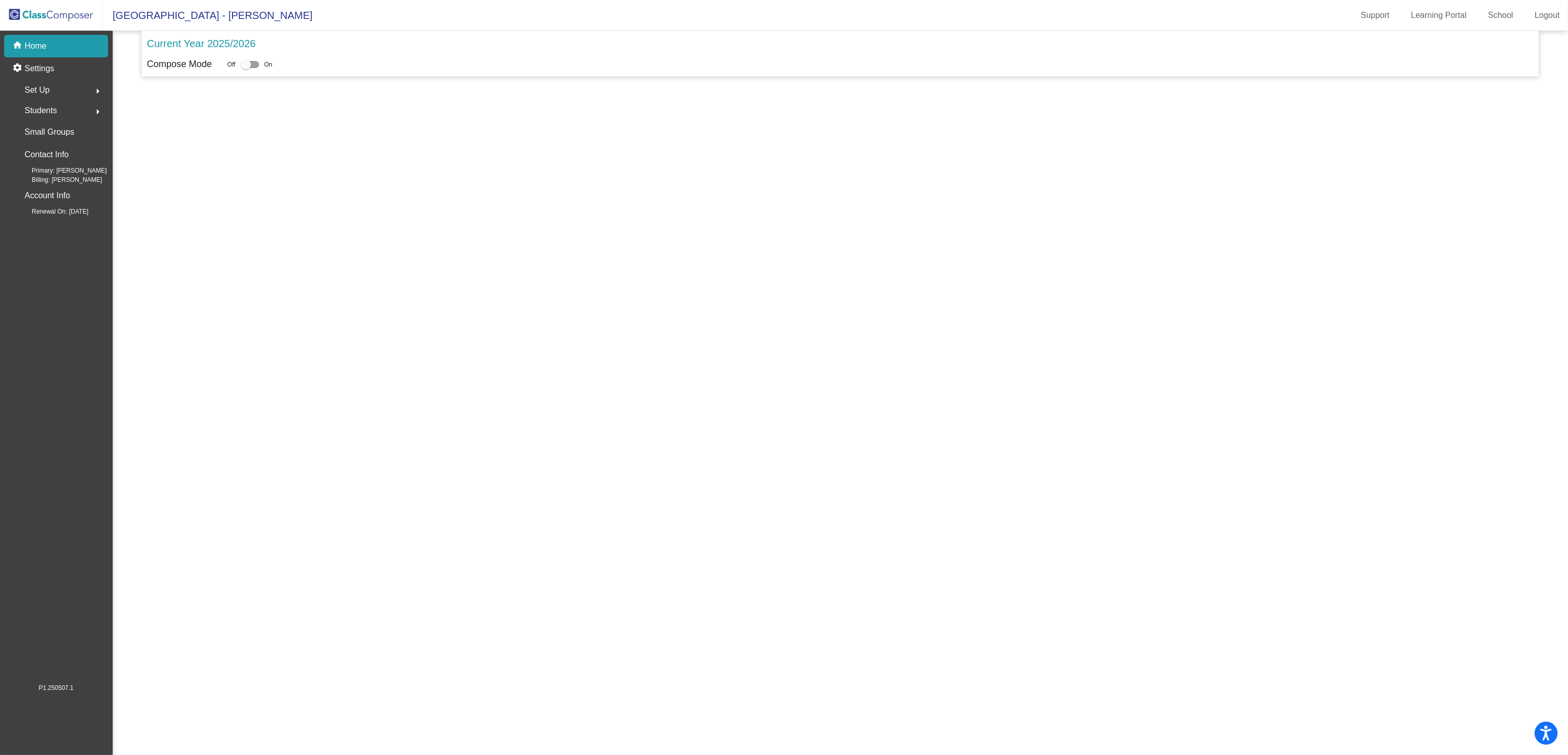
scroll to position [1, 0]
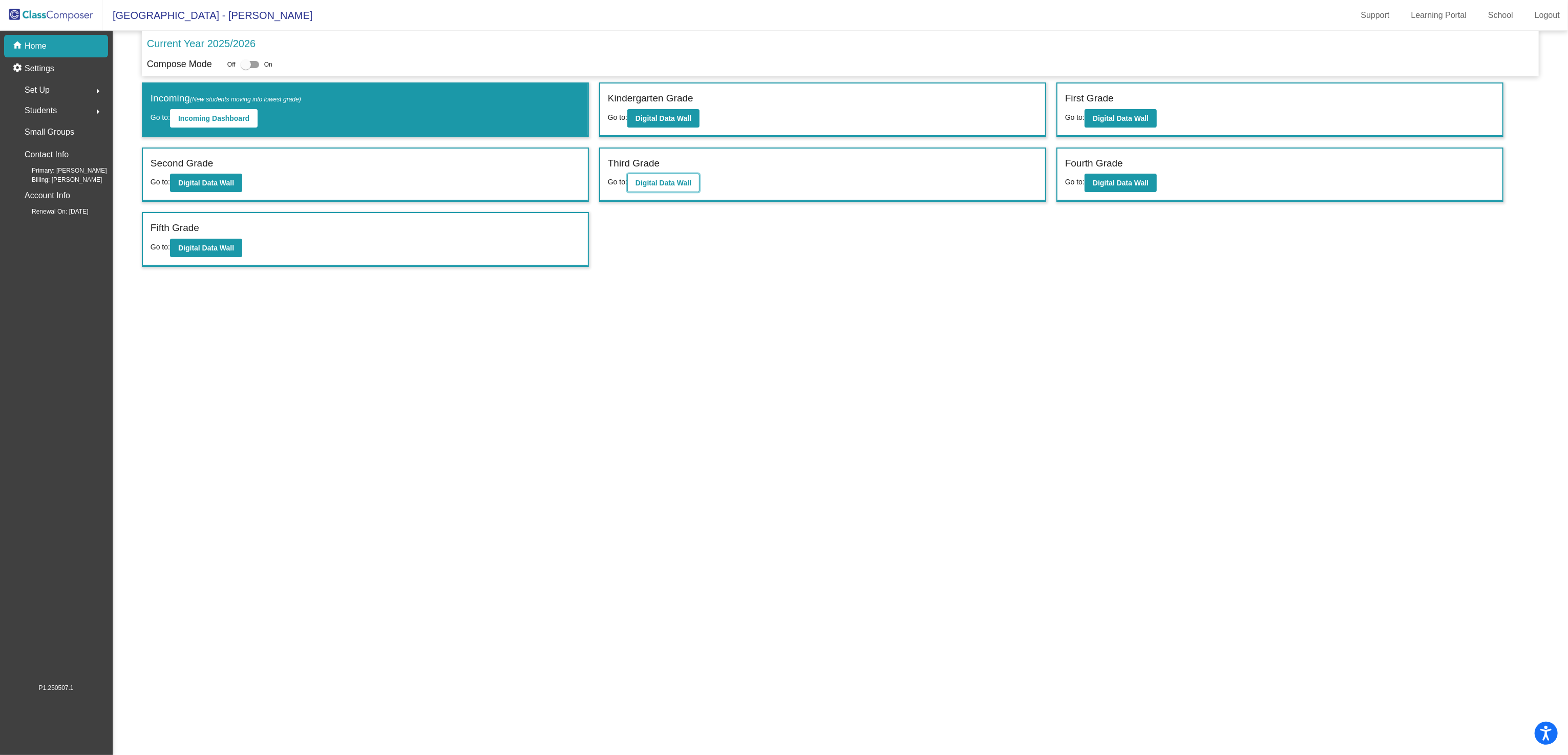
click at [690, 183] on b "Digital Data Wall" at bounding box center [663, 183] width 56 height 8
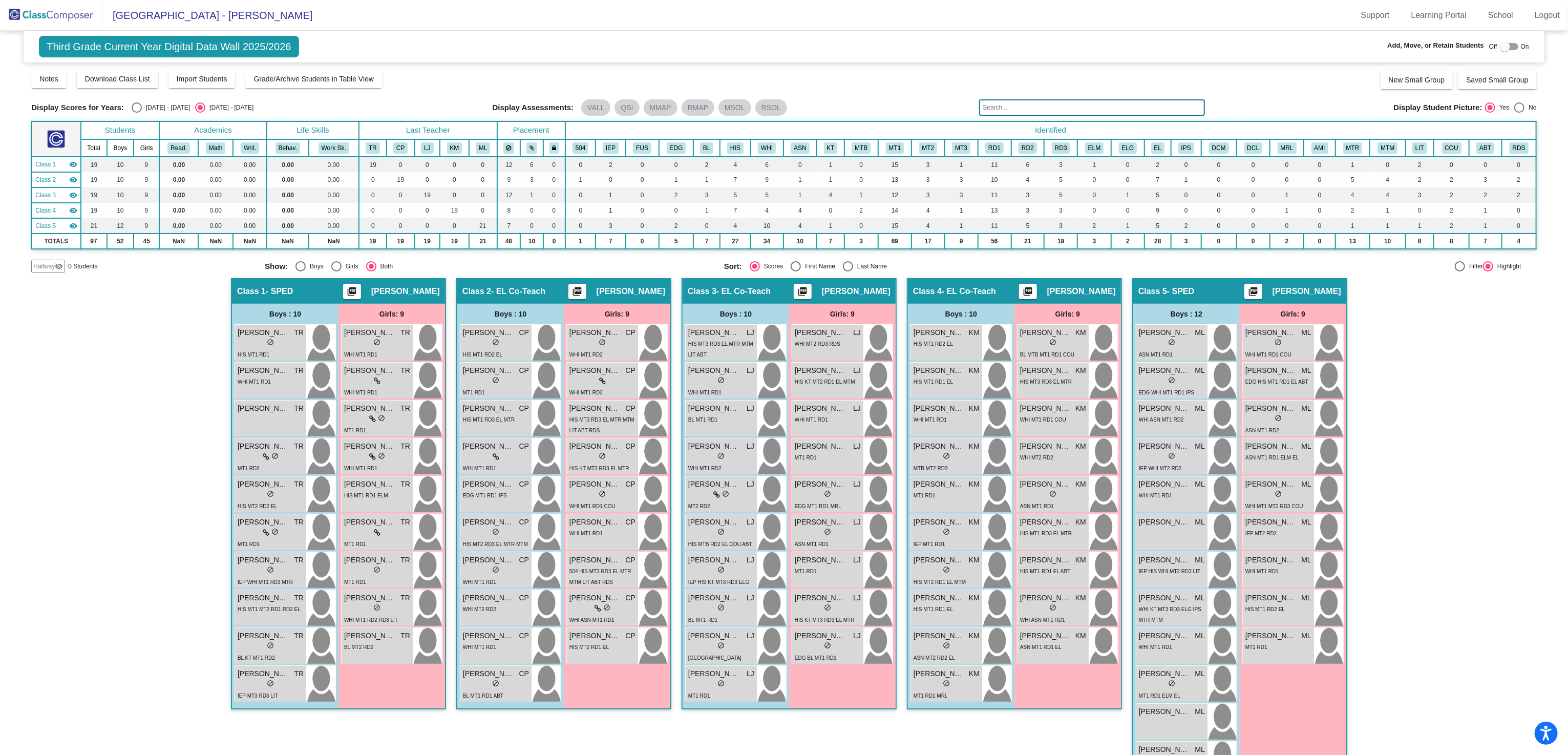
click at [29, 15] on img at bounding box center [51, 15] width 103 height 30
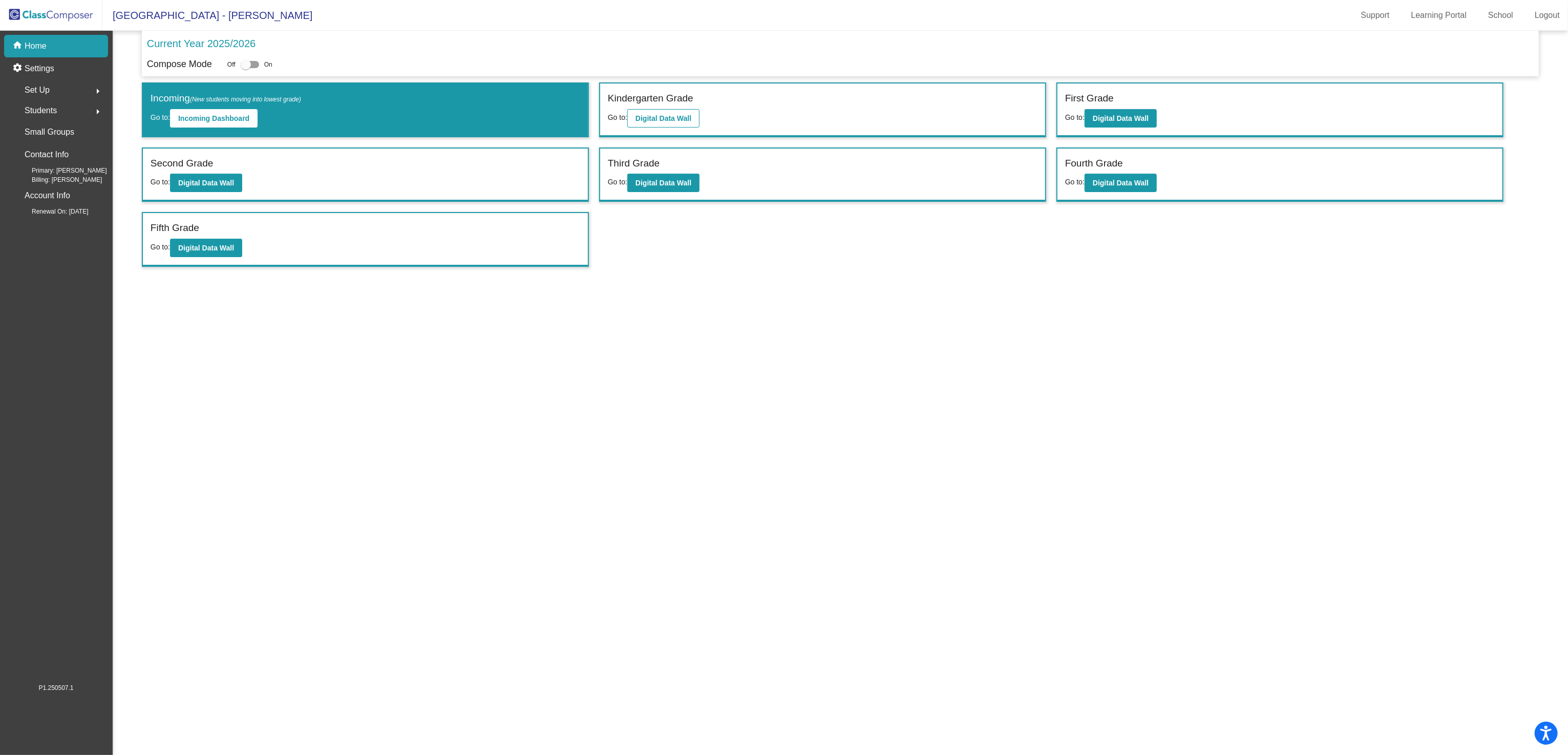
click at [663, 107] on div "Kindergarten Grade" at bounding box center [822, 100] width 430 height 18
click at [669, 119] on b "Digital Data Wall" at bounding box center [663, 118] width 56 height 8
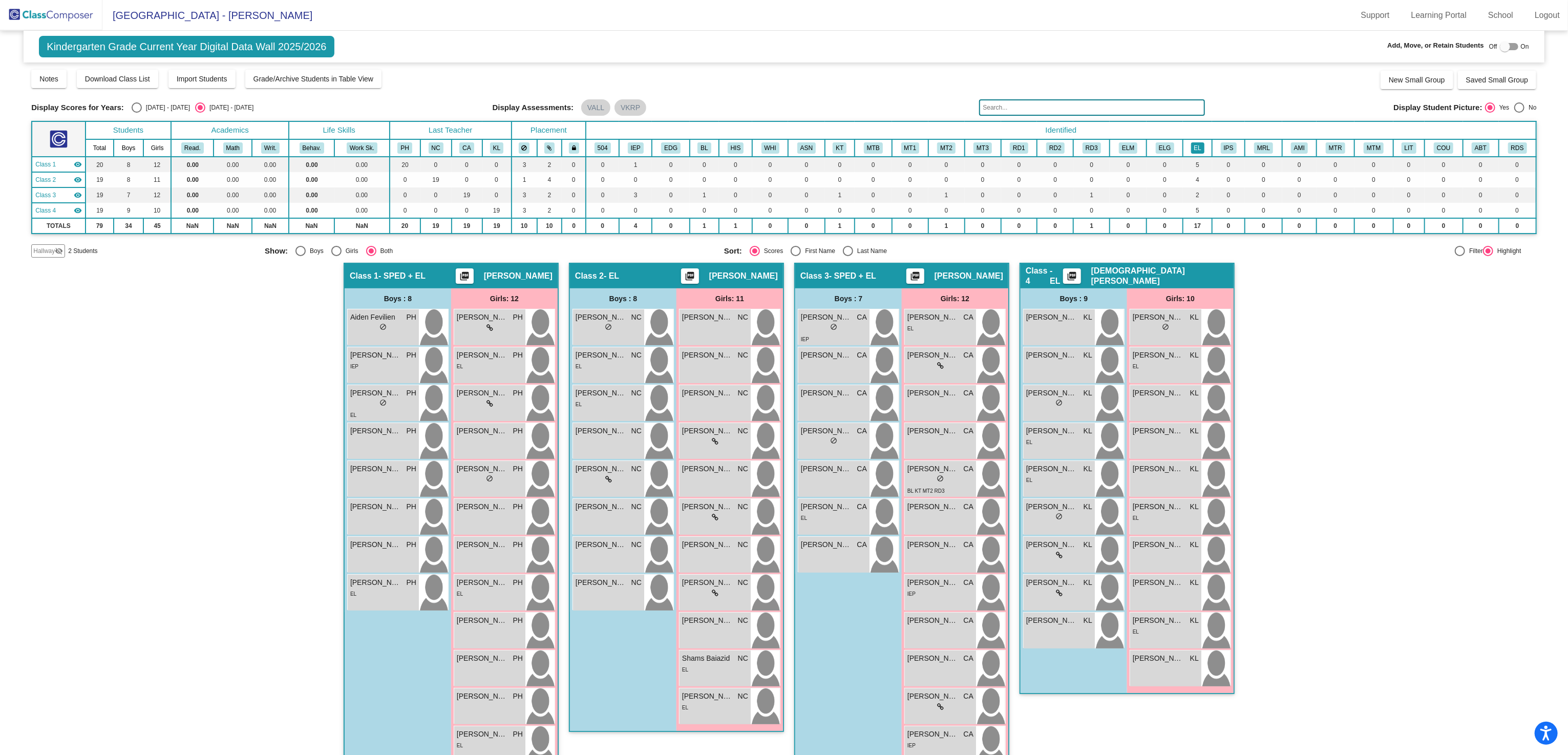
click at [1192, 147] on button "EL" at bounding box center [1197, 148] width 13 height 11
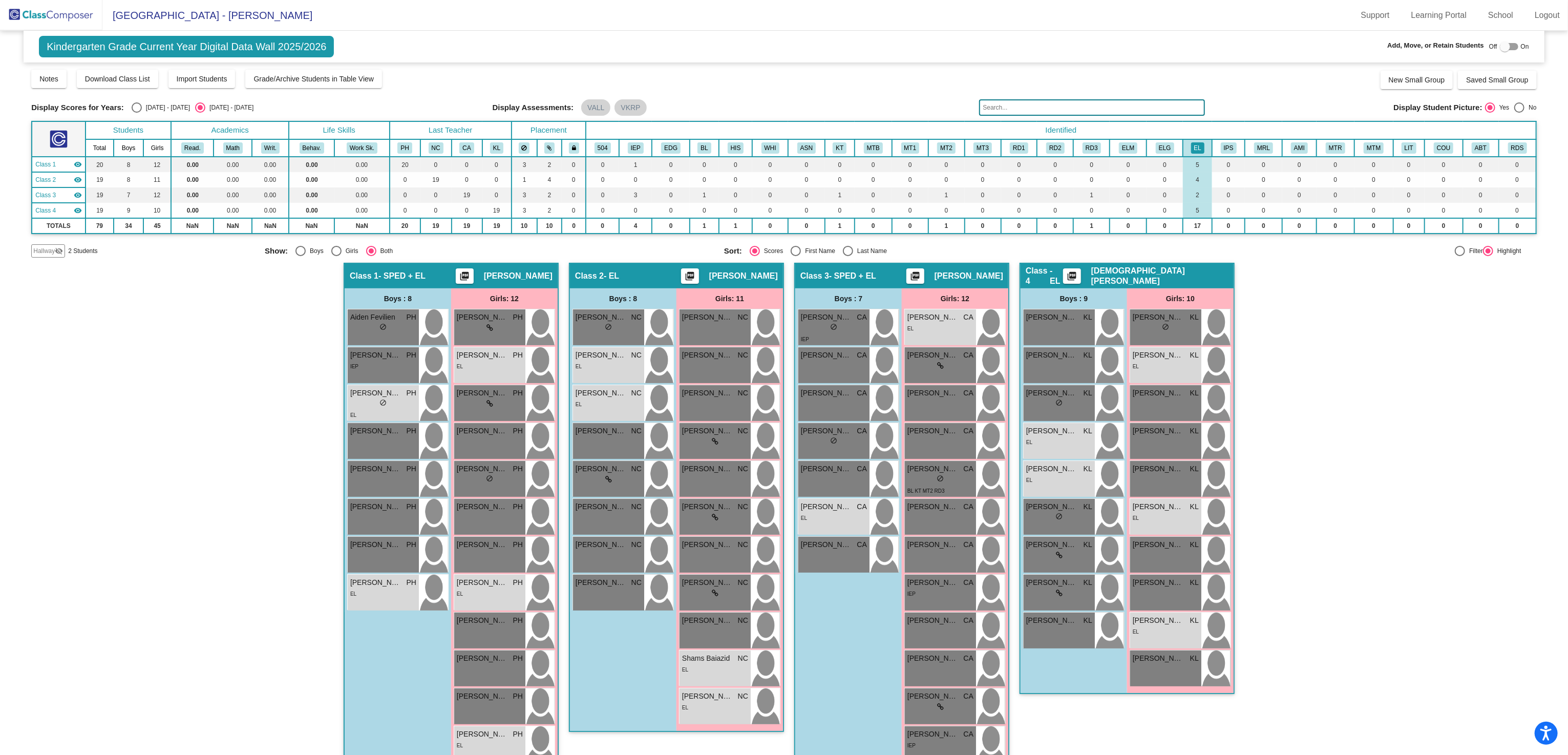
scroll to position [23, 0]
